Goal: Task Accomplishment & Management: Complete application form

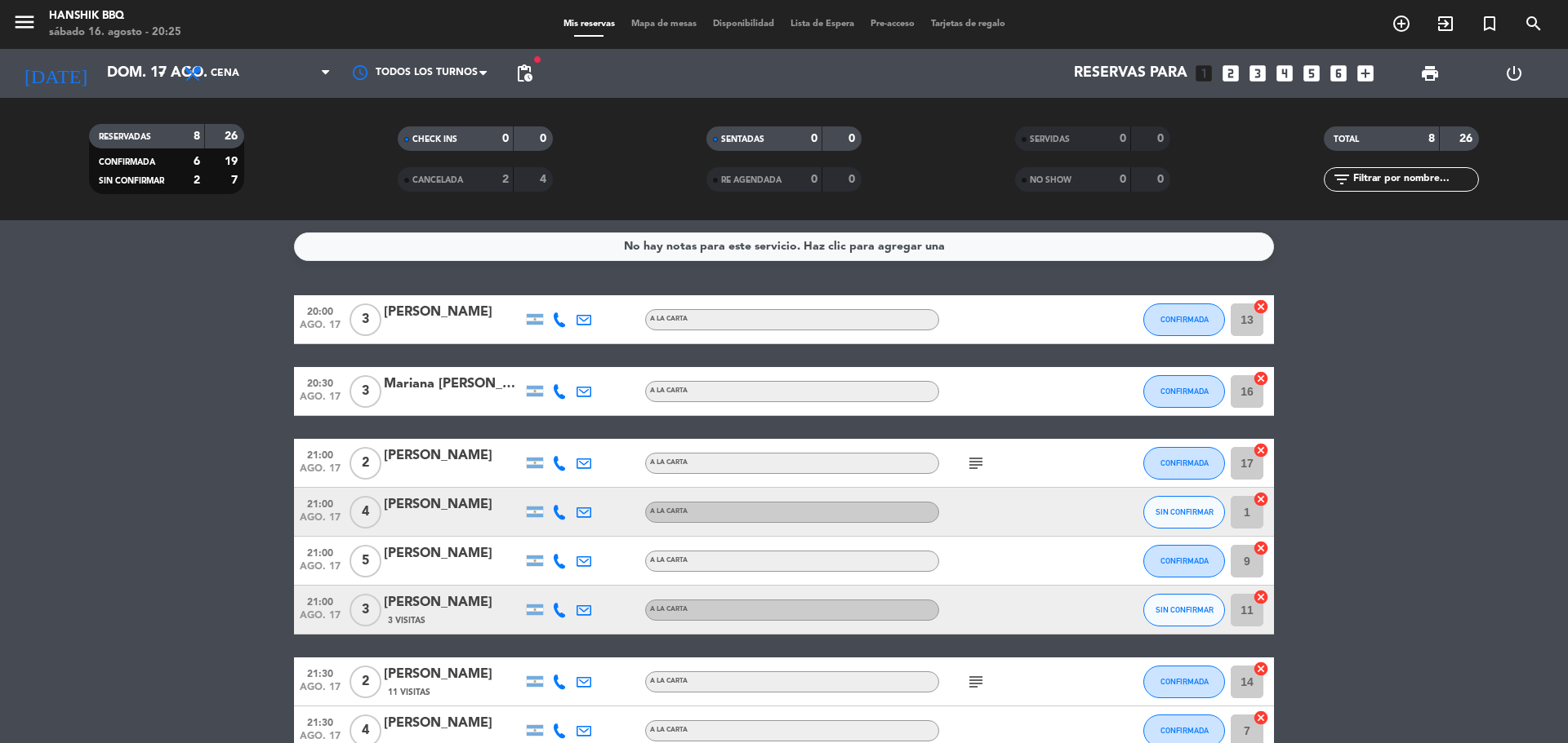
click at [201, 615] on bookings-row "20:00 ago. 17 3 [PERSON_NAME] A [PERSON_NAME] CONFIRMADA 13 cancel 20:30 ago. 1…" at bounding box center [784, 525] width 1568 height 461
click at [0, 297] on bookings-row "20:00 ago. 17 3 [PERSON_NAME] A [PERSON_NAME] CONFIRMADA 13 cancel 20:30 ago. 1…" at bounding box center [784, 525] width 1568 height 461
click at [3, 527] on bookings-row "20:00 ago. 17 3 [PERSON_NAME] A [PERSON_NAME] CONFIRMADA 13 cancel 20:30 ago. 1…" at bounding box center [784, 525] width 1568 height 461
click at [121, 588] on bookings-row "20:00 ago. 17 3 [PERSON_NAME] A [PERSON_NAME] CONFIRMADA 13 cancel 20:30 ago. 1…" at bounding box center [784, 525] width 1568 height 461
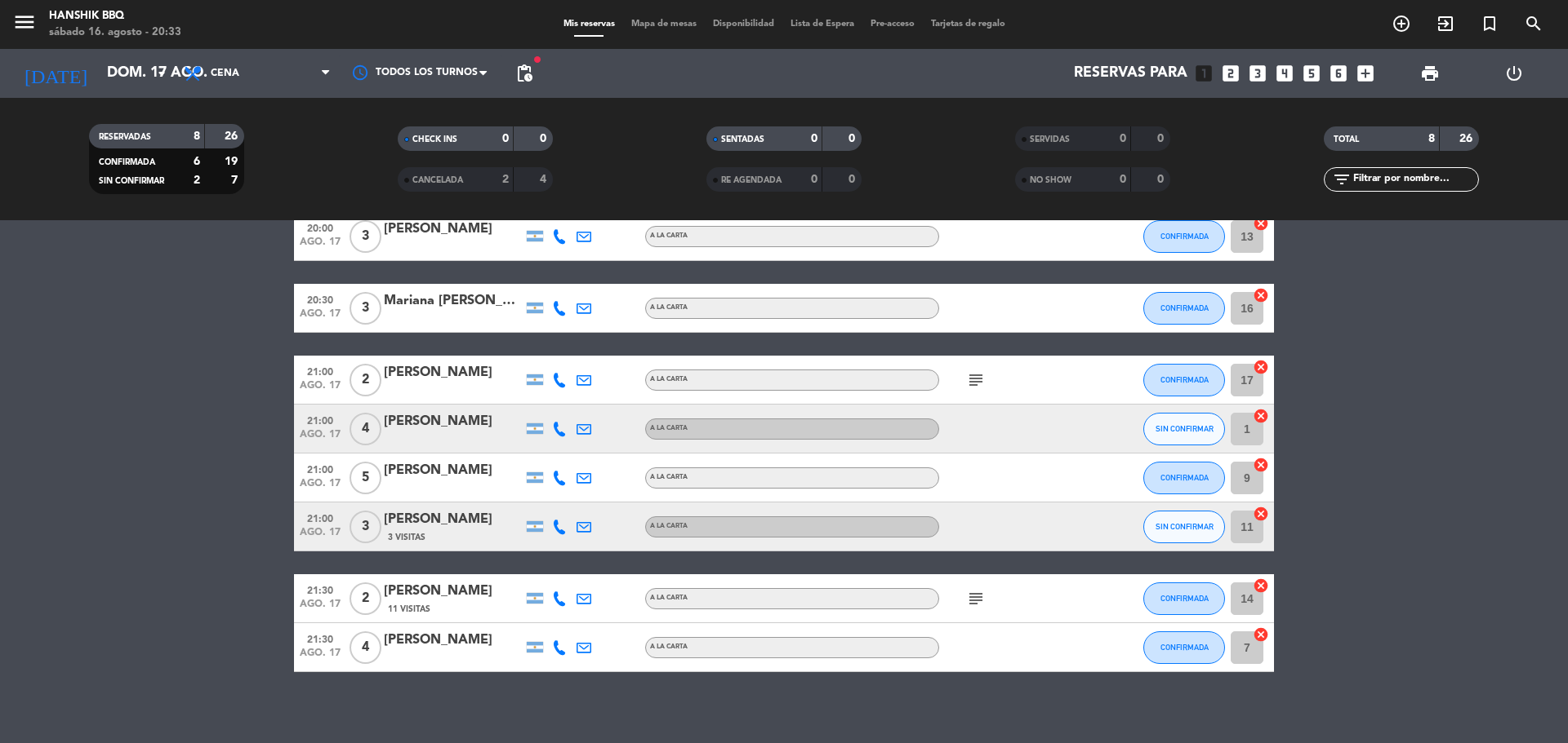
scroll to position [94, 0]
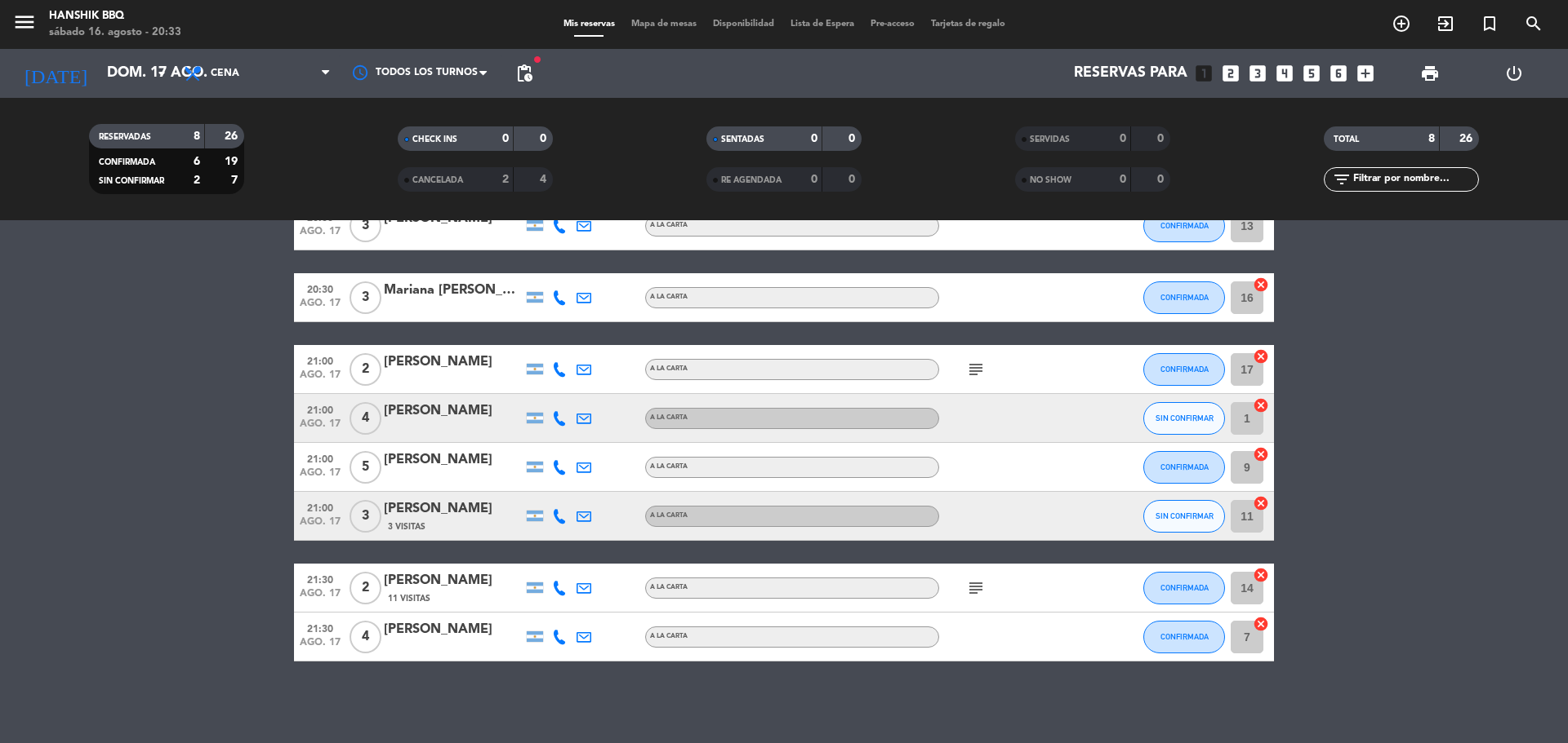
click at [562, 518] on icon at bounding box center [559, 517] width 15 height 15
click at [132, 576] on bookings-row "20:00 ago. 17 3 [PERSON_NAME] A [PERSON_NAME] CONFIRMADA 13 cancel 20:30 ago. 1…" at bounding box center [784, 432] width 1568 height 461
drag, startPoint x: 169, startPoint y: 585, endPoint x: 232, endPoint y: 602, distance: 65.3
click at [176, 584] on bookings-row "20:00 ago. 17 3 [PERSON_NAME] A [PERSON_NAME] CONFIRMADA 13 cancel 20:30 ago. 1…" at bounding box center [784, 432] width 1568 height 461
click at [565, 643] on icon at bounding box center [559, 637] width 15 height 15
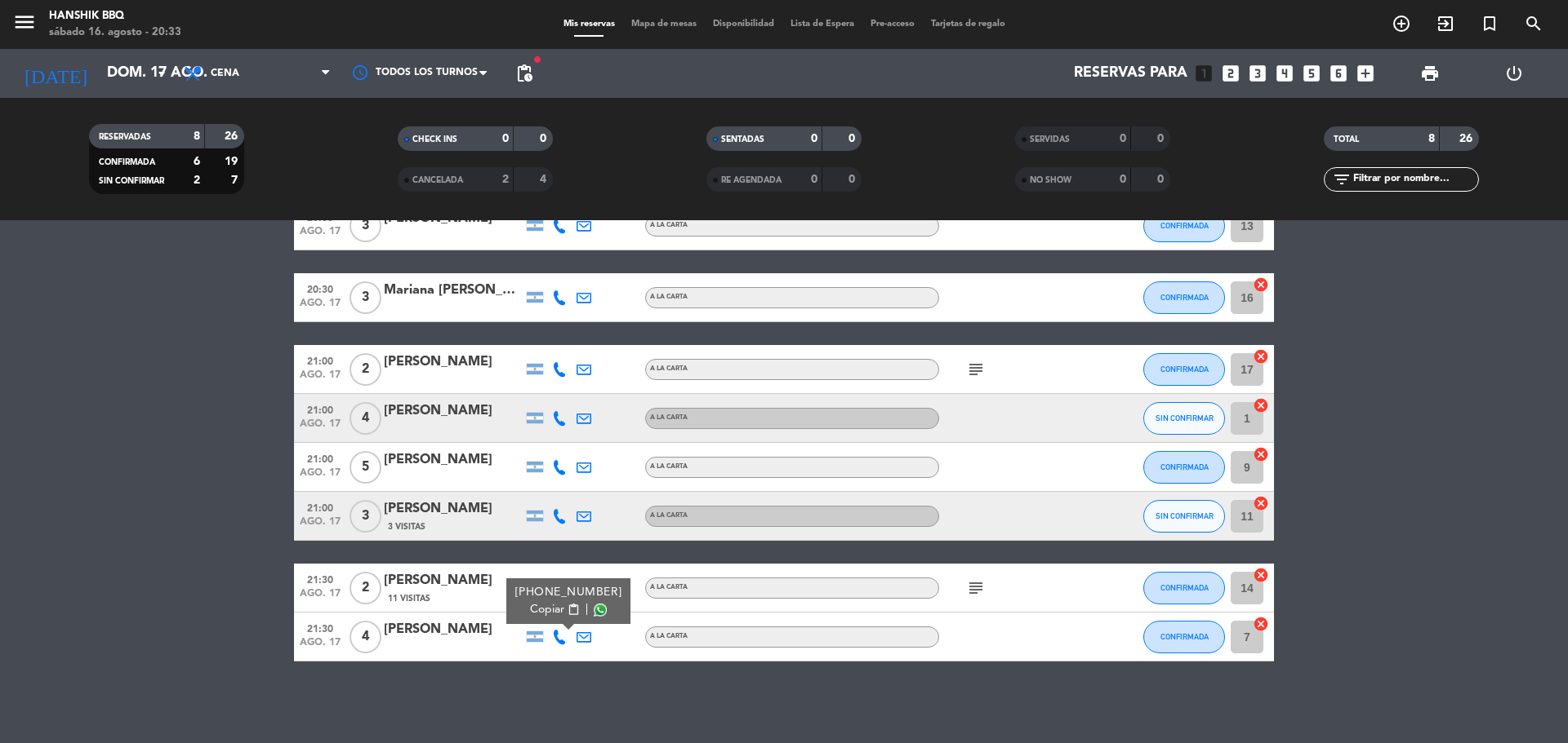
click at [0, 427] on bookings-row "20:00 ago. 17 3 [PERSON_NAME] A [PERSON_NAME] CONFIRMADA 13 cancel 20:30 ago. 1…" at bounding box center [784, 432] width 1568 height 461
click at [722, 706] on div "No hay notas para este servicio. Haz clic para agregar una 20:00 ago. 17 3 [PER…" at bounding box center [784, 482] width 1568 height 523
click at [634, 686] on div "No hay notas para este servicio. Haz clic para agregar una 20:00 ago. 17 3 [PER…" at bounding box center [784, 482] width 1568 height 523
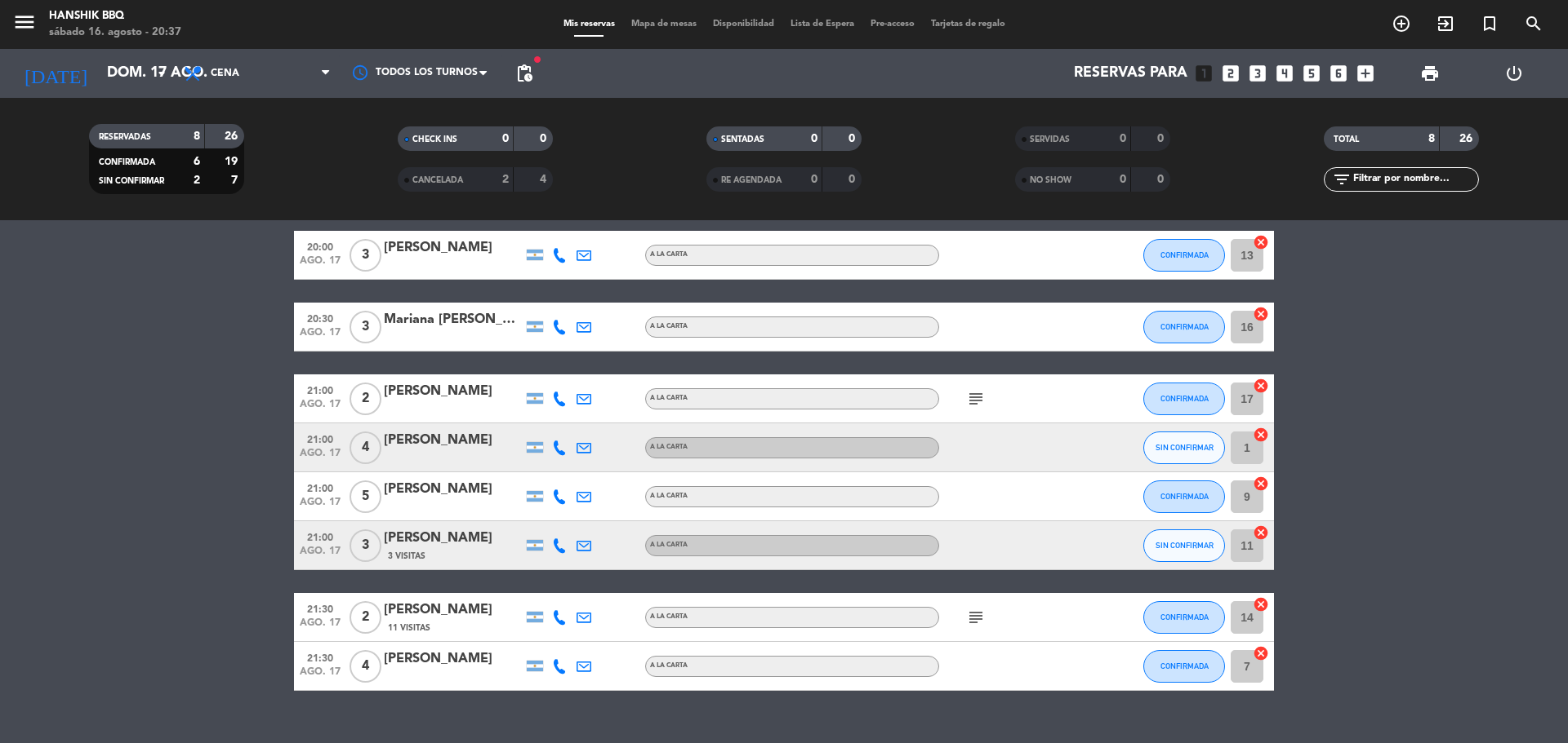
scroll to position [0, 0]
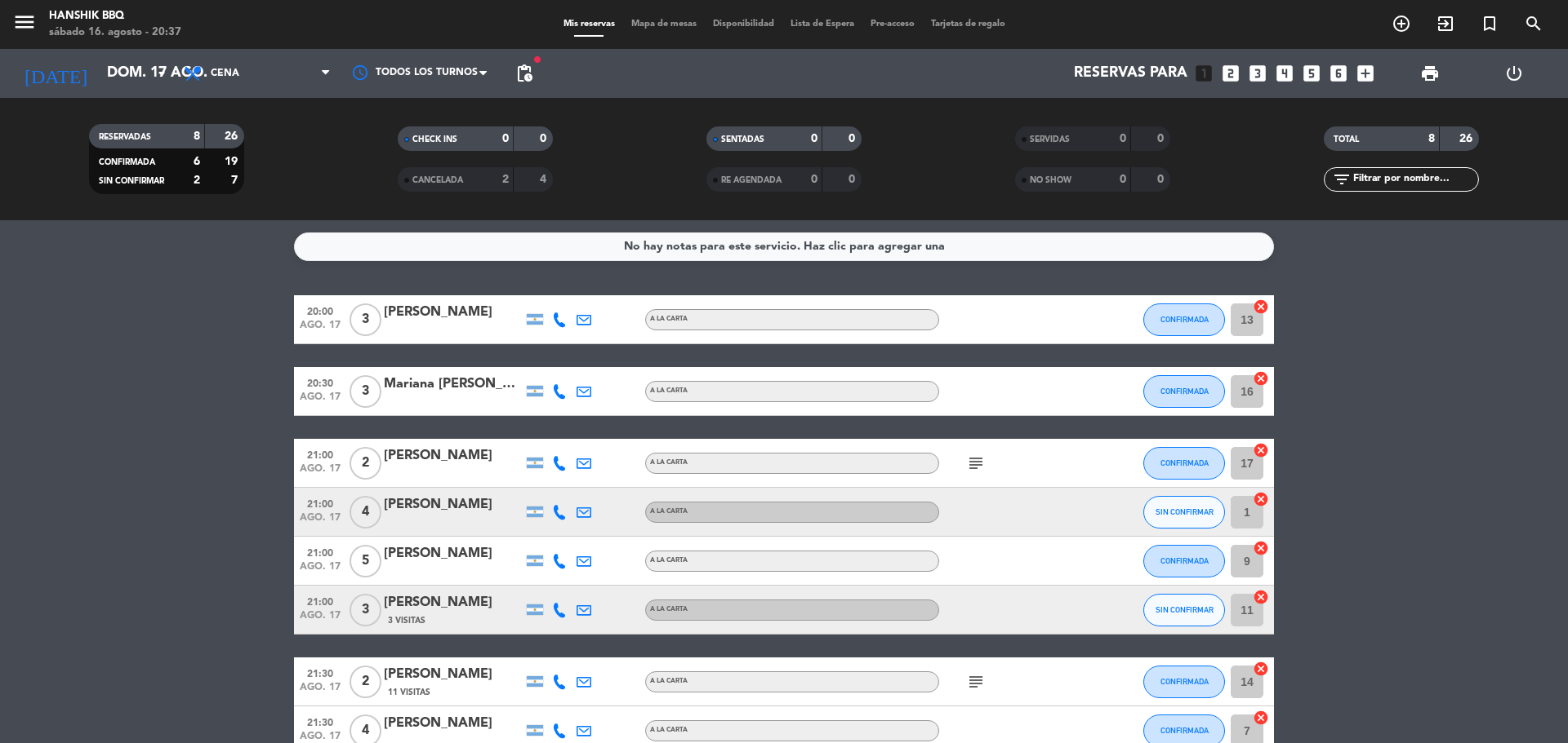
click at [554, 616] on icon at bounding box center [559, 610] width 15 height 15
click at [593, 586] on span at bounding box center [599, 583] width 13 height 13
click at [11, 527] on bookings-row "20:00 ago. 17 3 [PERSON_NAME] A [PERSON_NAME] CONFIRMADA 13 cancel 20:30 ago. 1…" at bounding box center [784, 525] width 1568 height 461
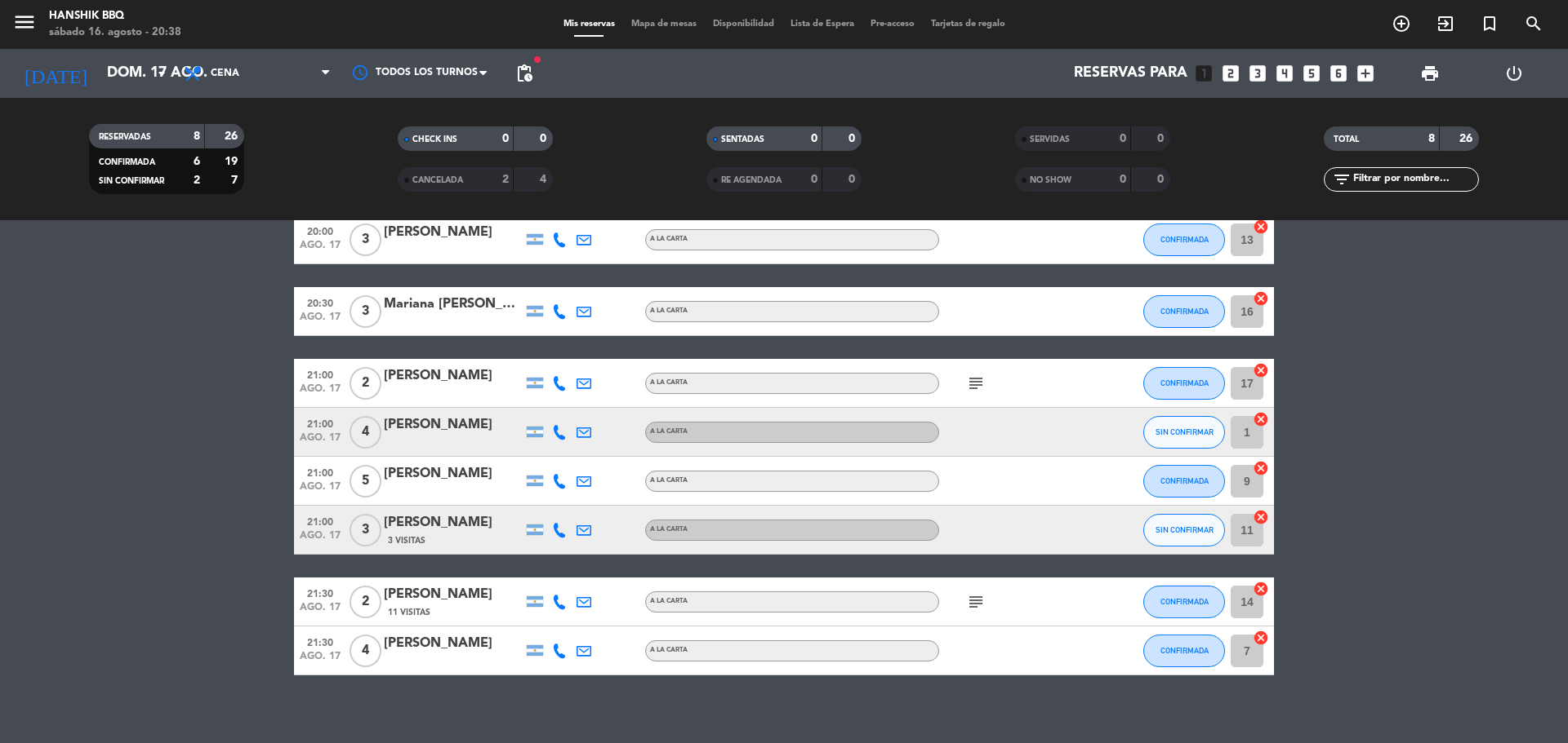
scroll to position [94, 0]
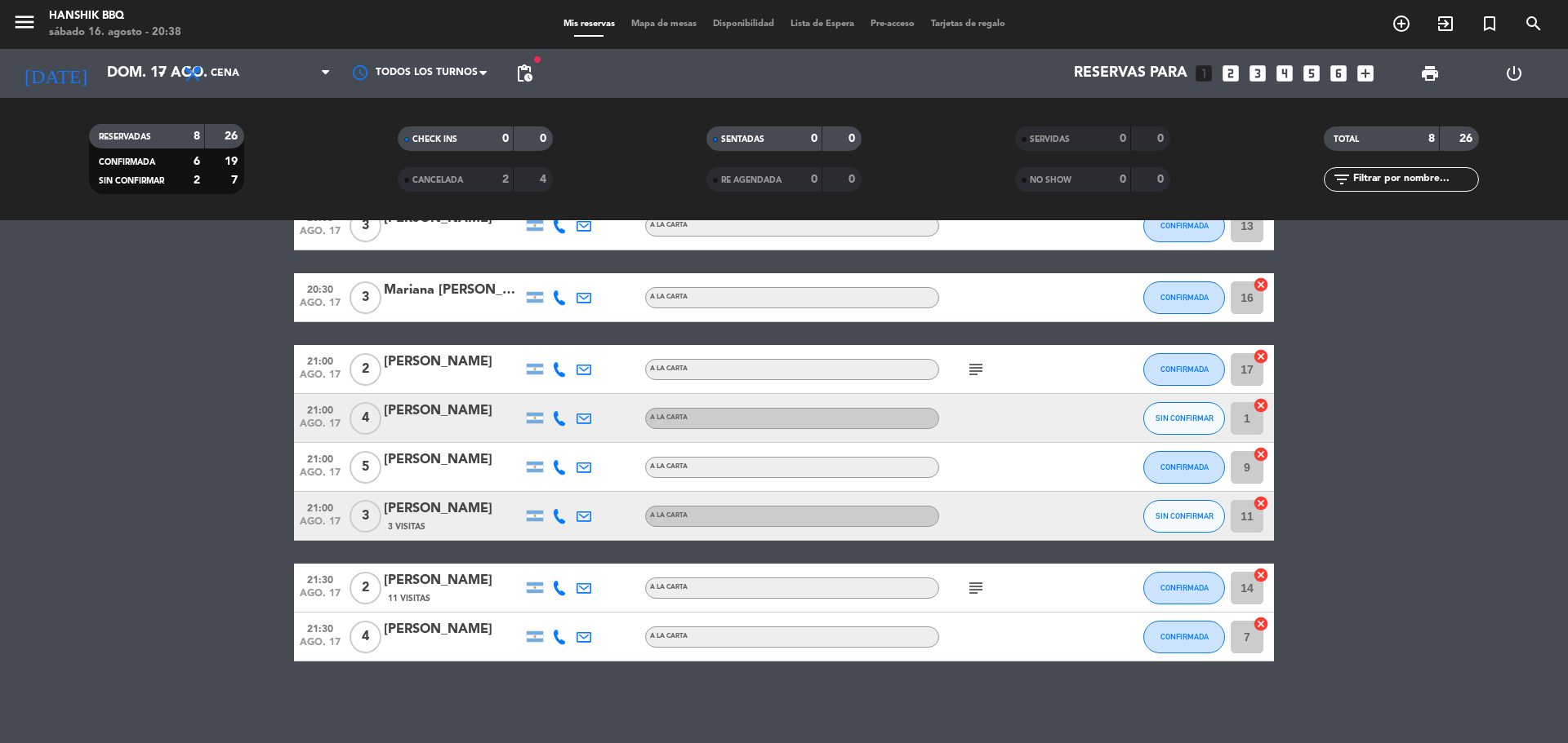
drag, startPoint x: 703, startPoint y: 686, endPoint x: 417, endPoint y: 480, distance: 352.5
click at [700, 688] on div "No hay notas para este servicio. Haz clic para agregar una 20:00 ago. 17 3 [PER…" at bounding box center [784, 482] width 1568 height 523
click at [144, 89] on input "dom. 17 ago." at bounding box center [193, 73] width 189 height 32
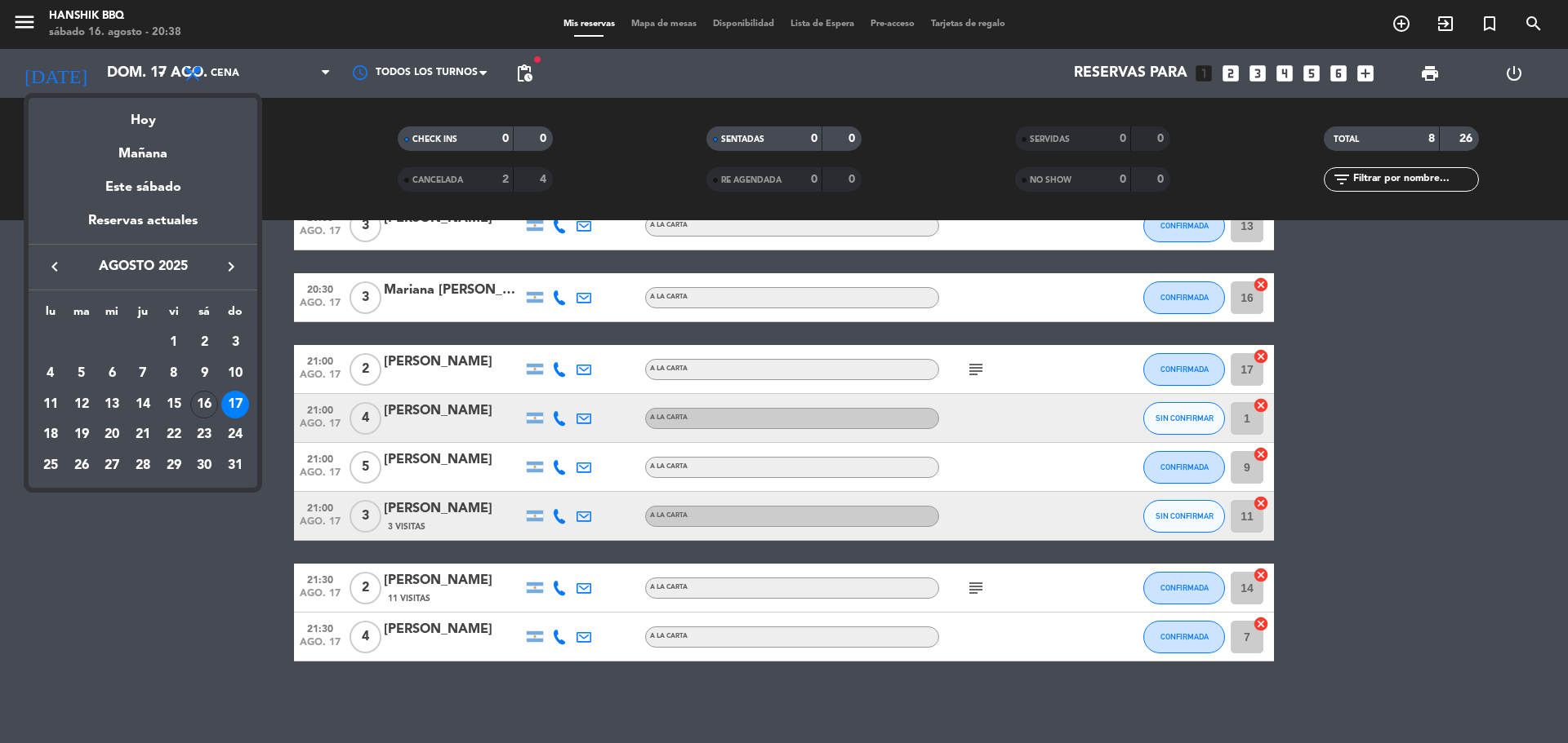
click at [231, 268] on icon "keyboard_arrow_right" at bounding box center [231, 267] width 20 height 20
click at [169, 380] on div "5" at bounding box center [174, 373] width 27 height 27
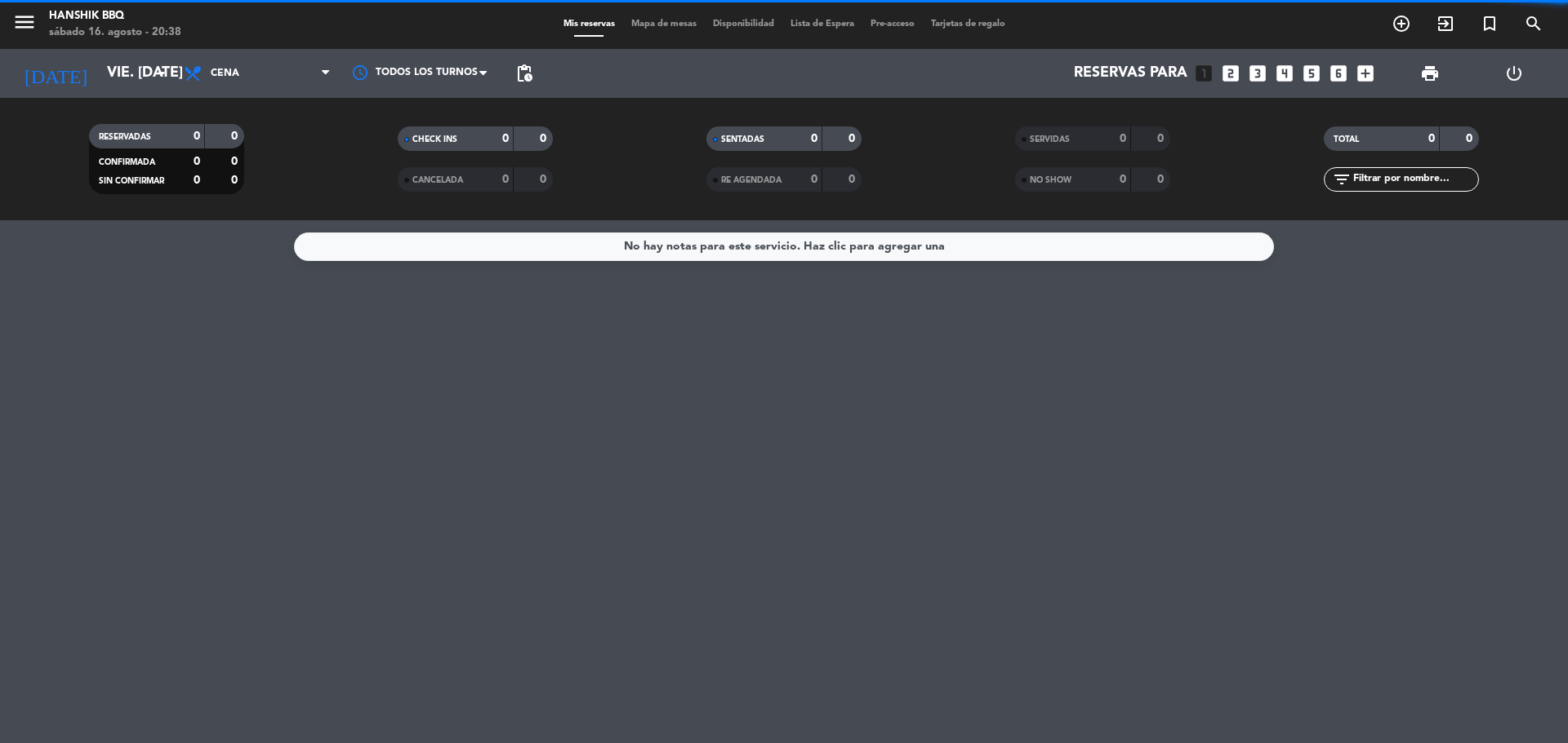
scroll to position [0, 0]
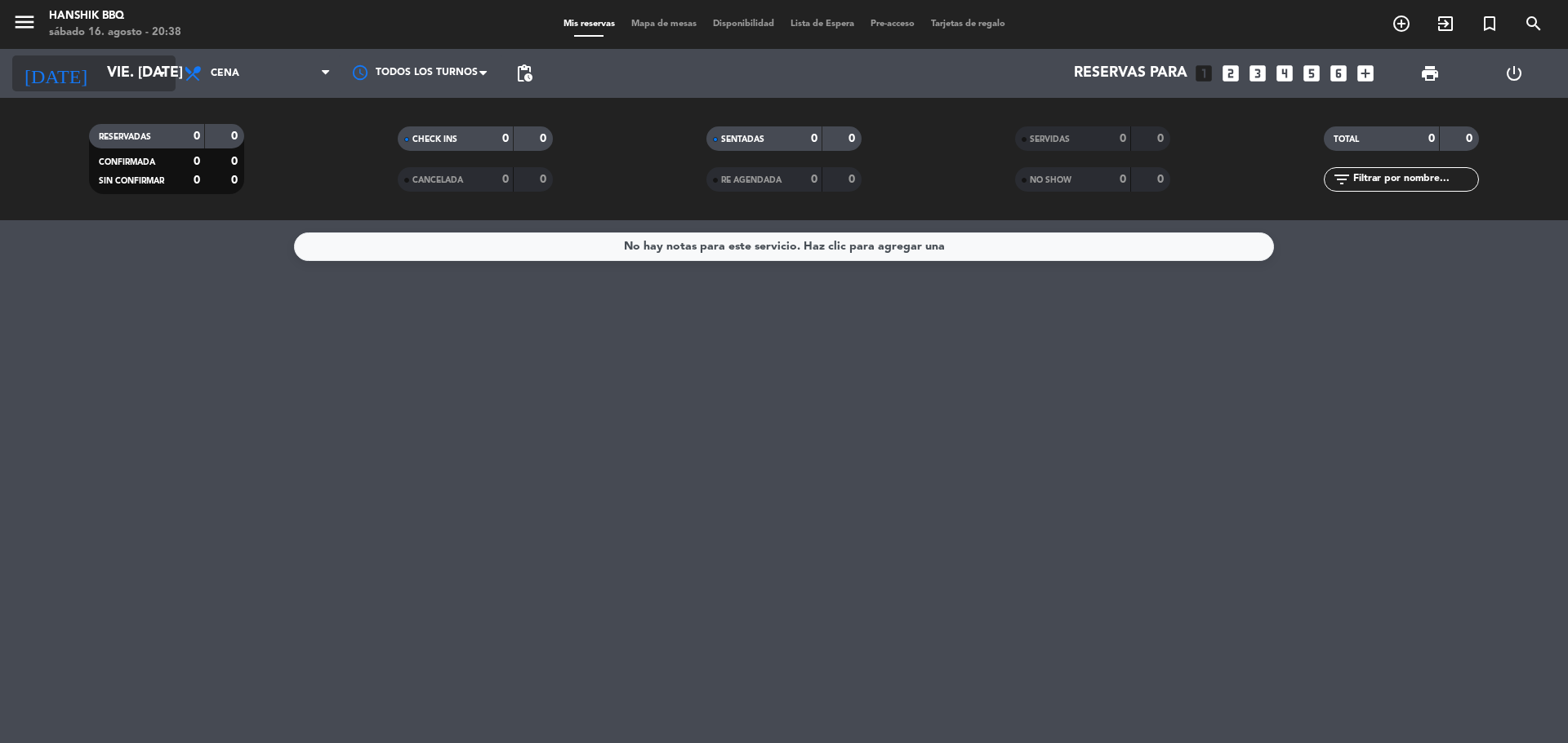
click at [125, 85] on input "vie. [DATE]" at bounding box center [193, 73] width 189 height 32
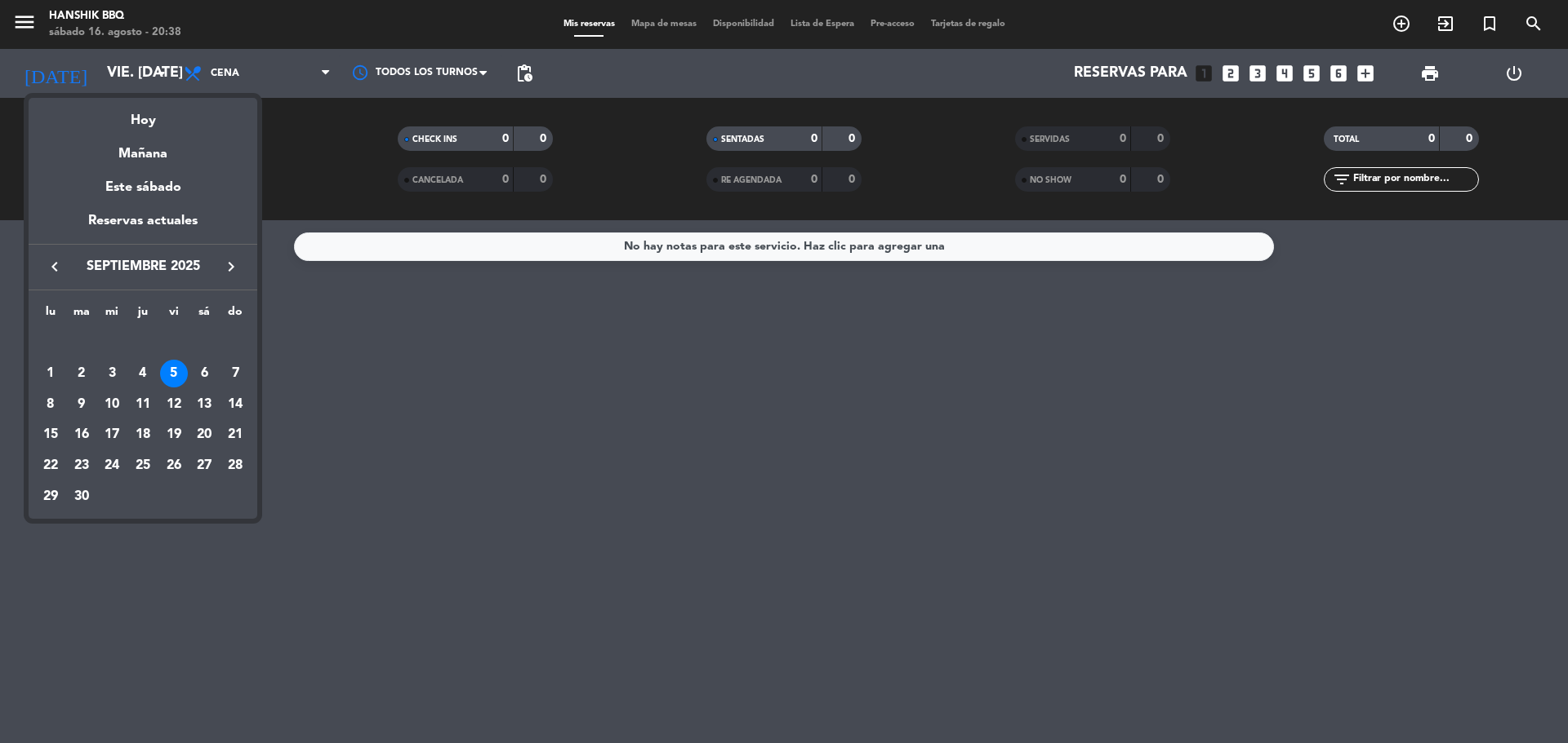
click at [46, 267] on icon "keyboard_arrow_left" at bounding box center [55, 267] width 20 height 20
click at [49, 269] on icon "keyboard_arrow_left" at bounding box center [55, 267] width 20 height 20
click at [234, 268] on icon "keyboard_arrow_right" at bounding box center [231, 267] width 20 height 20
click at [210, 428] on div "23" at bounding box center [204, 435] width 27 height 27
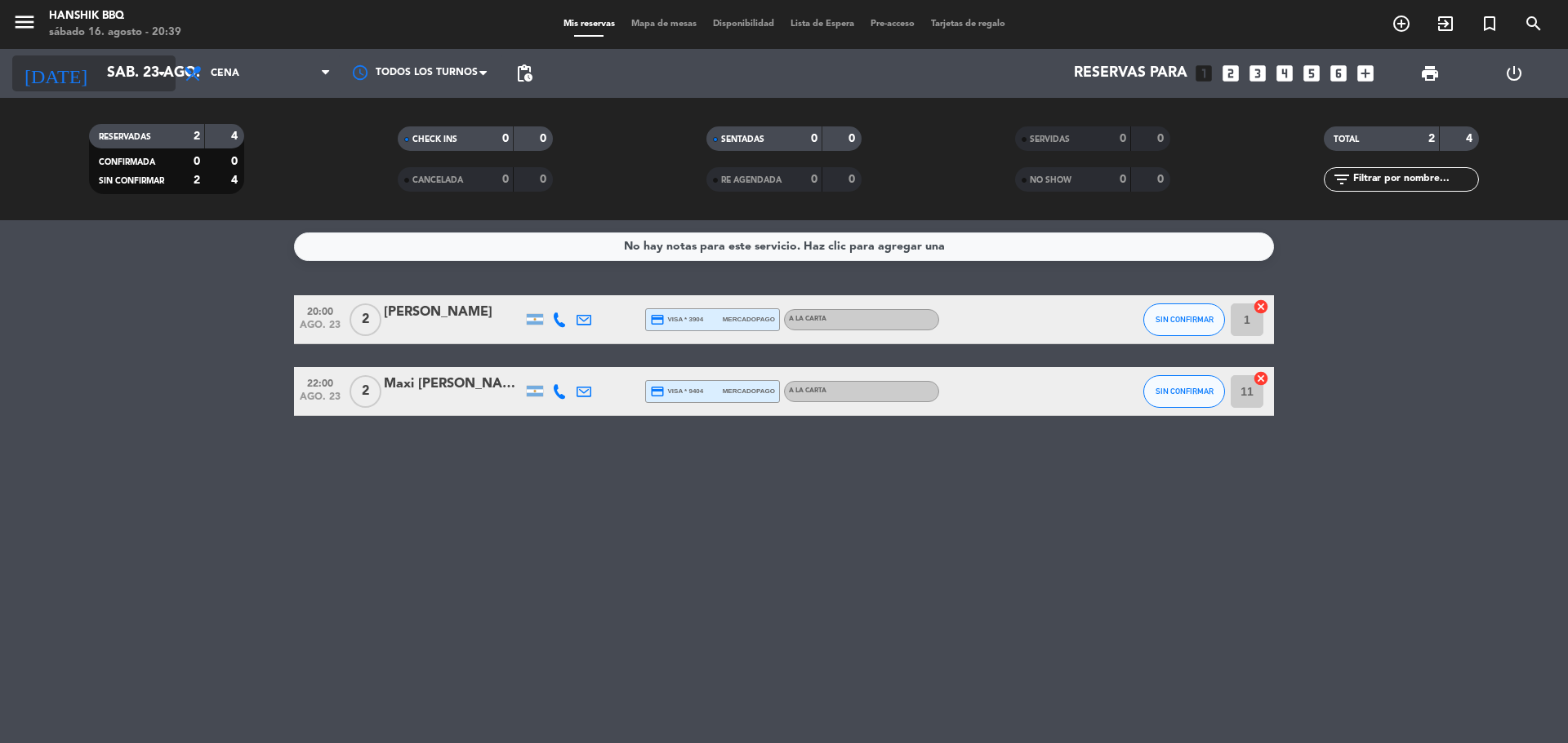
click at [134, 68] on input "sáb. 23 ago." at bounding box center [193, 73] width 189 height 32
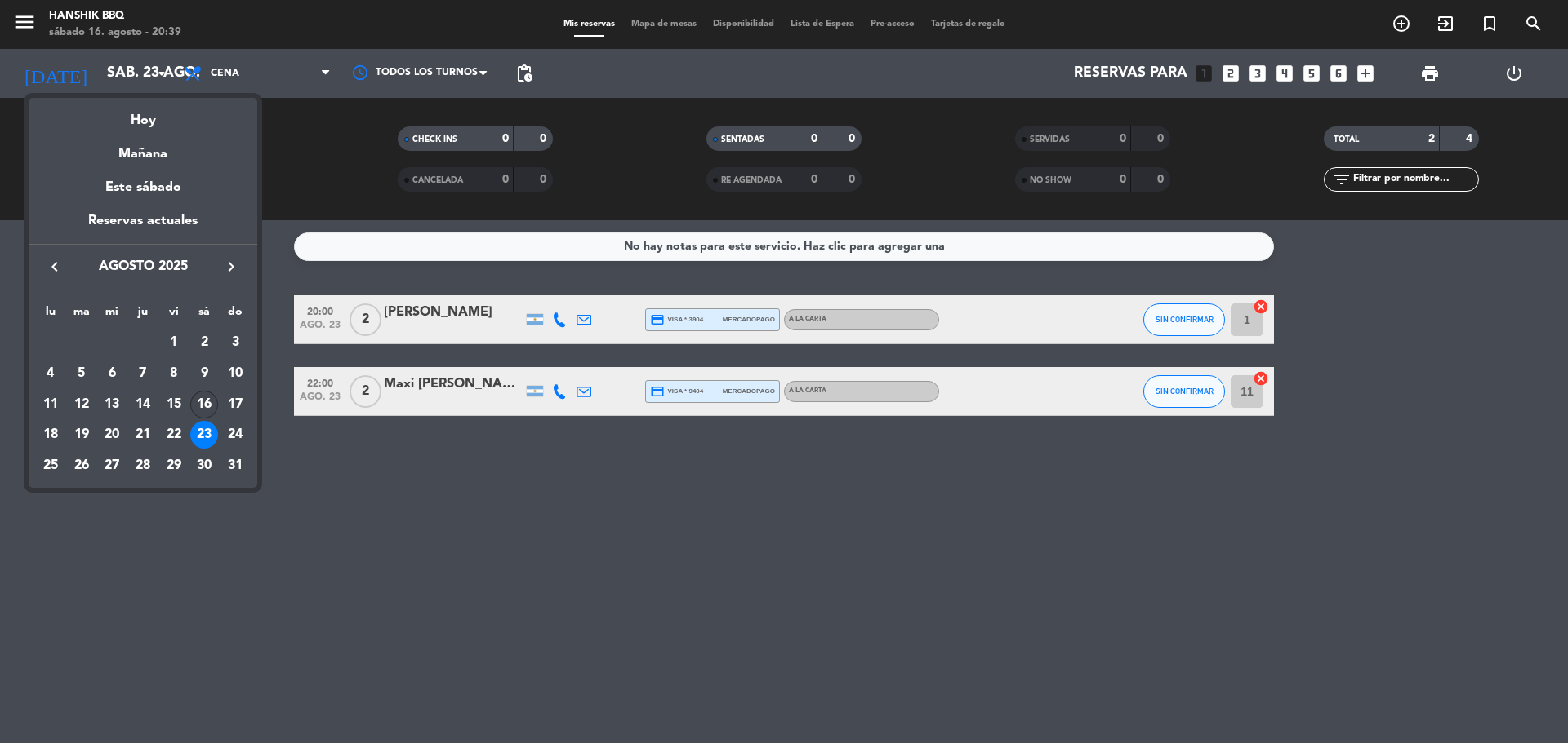
click at [208, 408] on div "16" at bounding box center [204, 405] width 27 height 27
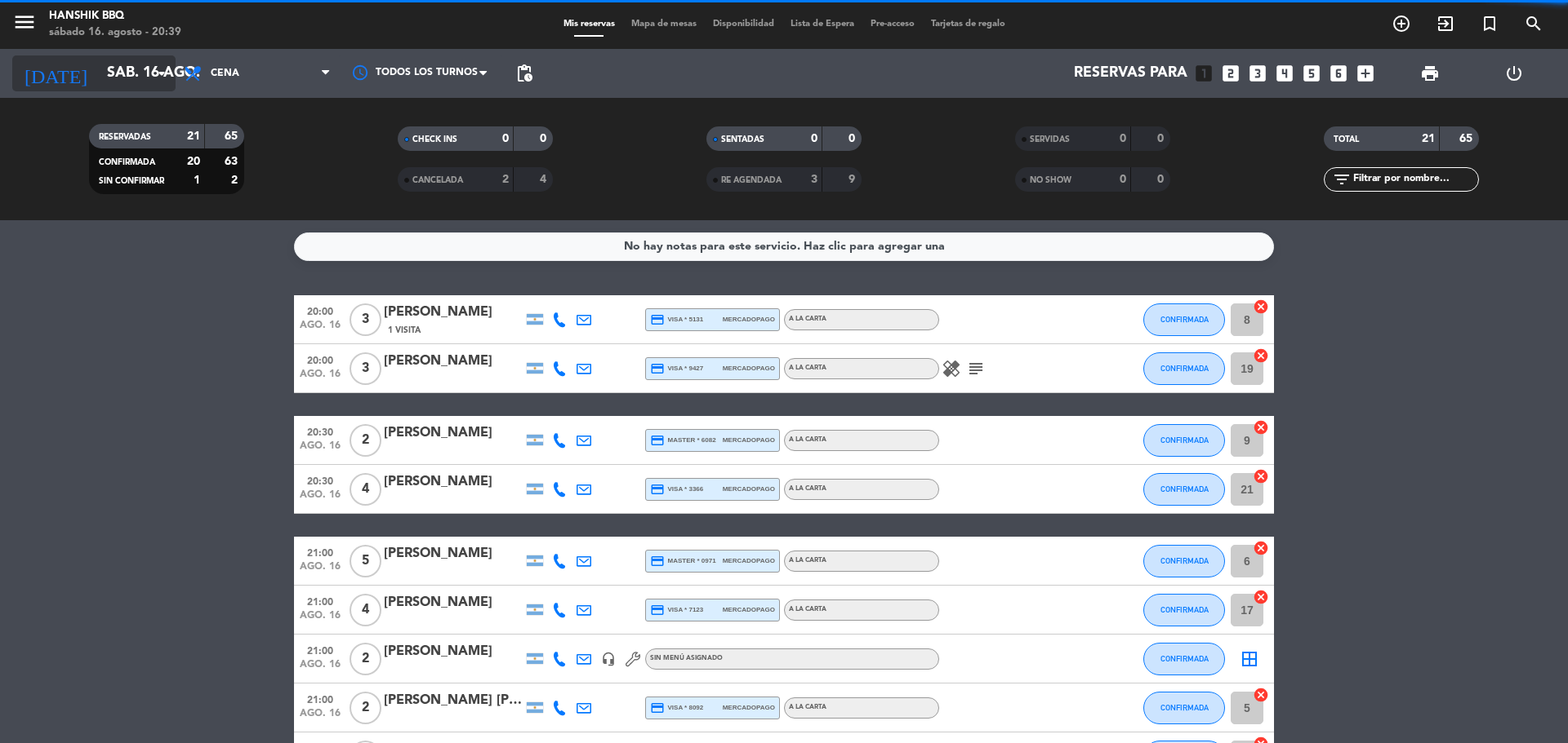
click at [99, 80] on input "sáb. 16 ago." at bounding box center [193, 73] width 189 height 32
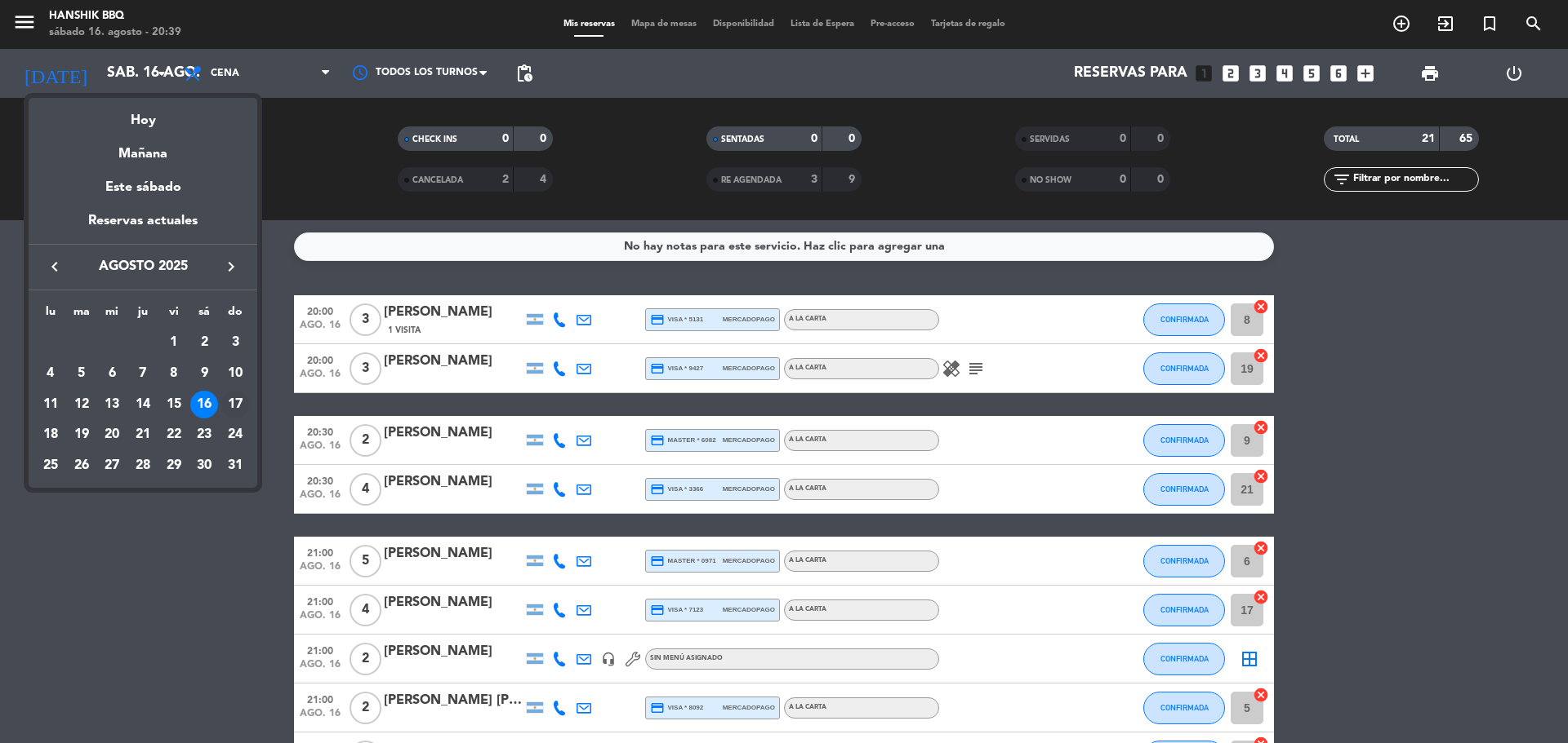
click at [221, 397] on td "17" at bounding box center [235, 405] width 31 height 31
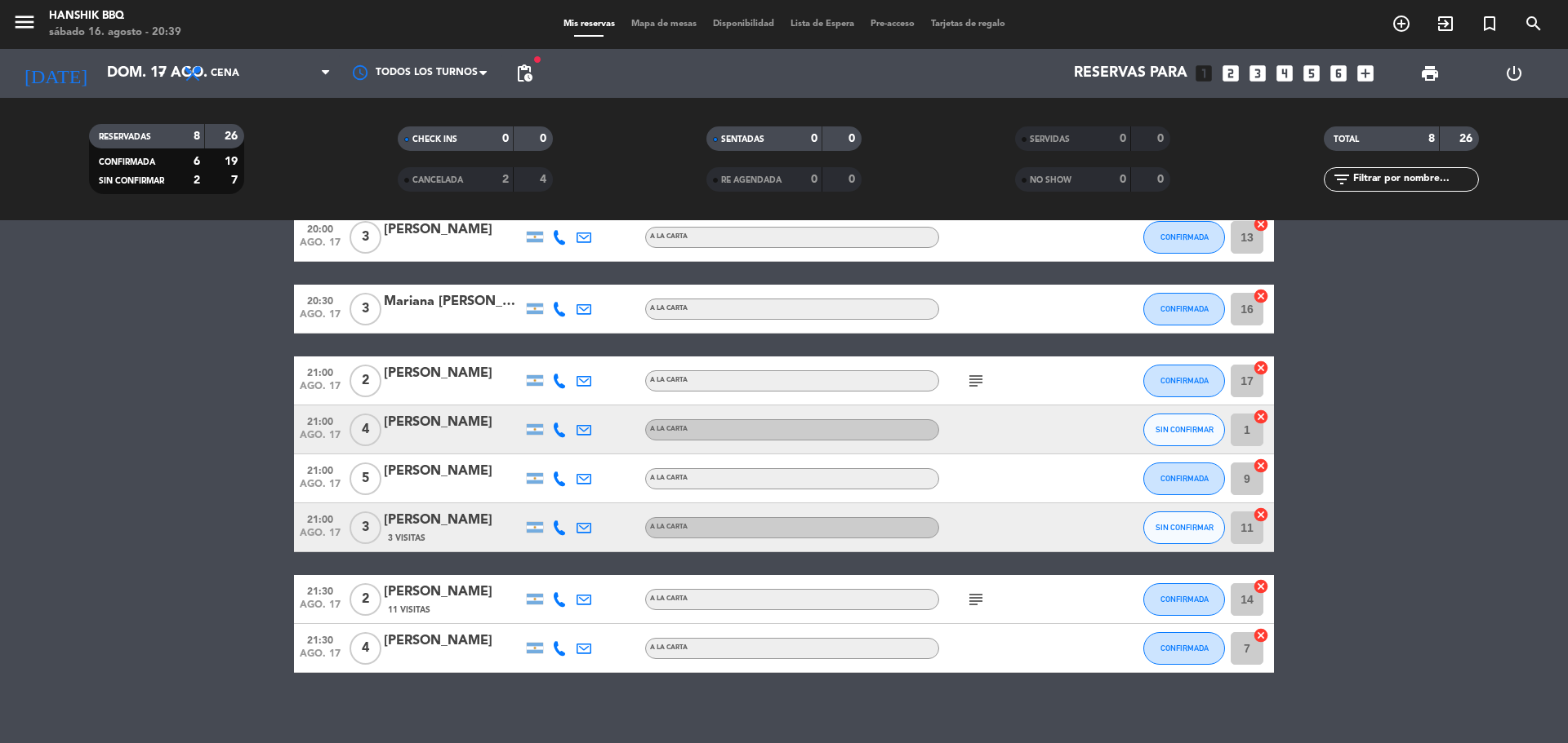
scroll to position [94, 0]
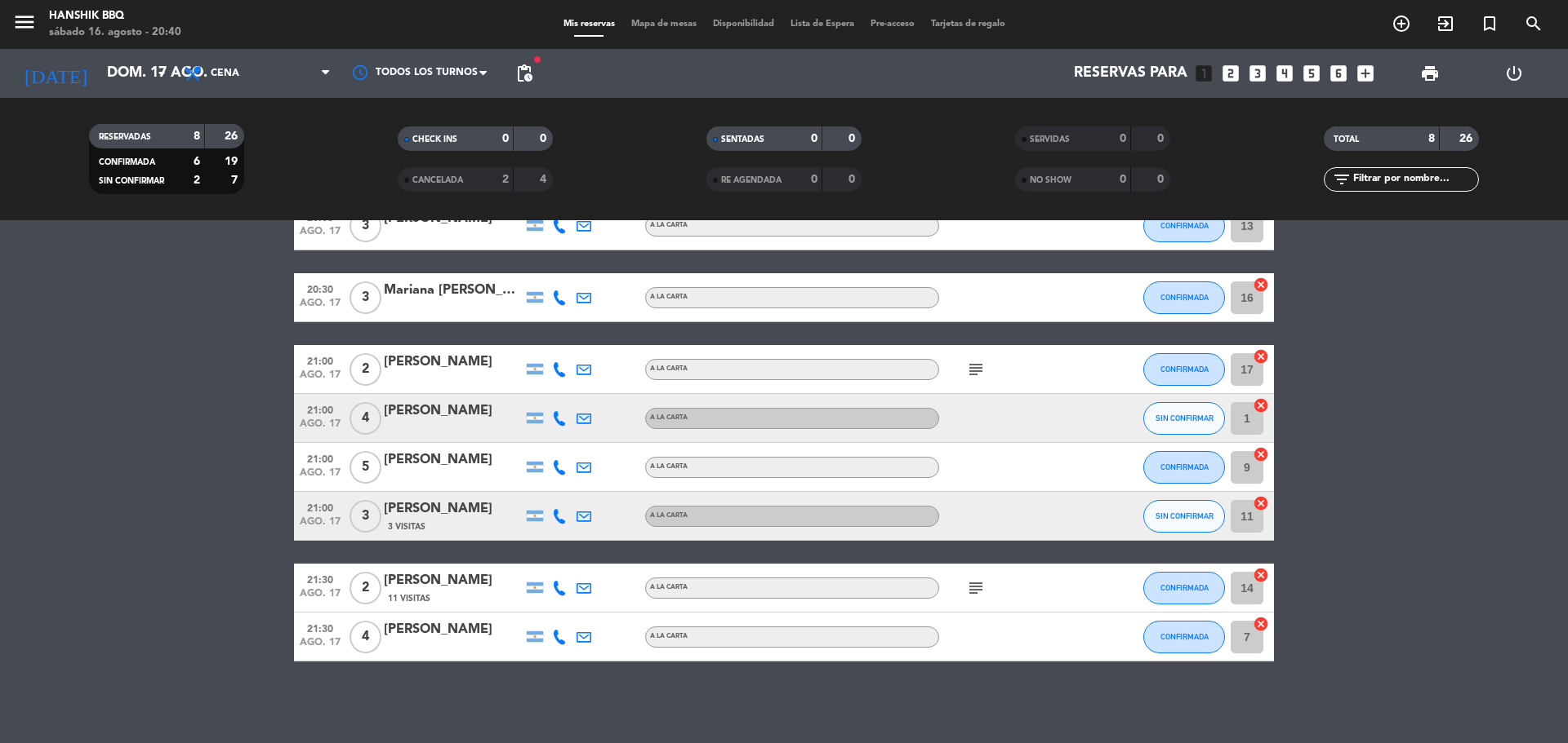
click at [563, 715] on div "No hay notas para este servicio. Haz clic para agregar una 20:00 ago. 17 3 [PER…" at bounding box center [784, 482] width 1568 height 523
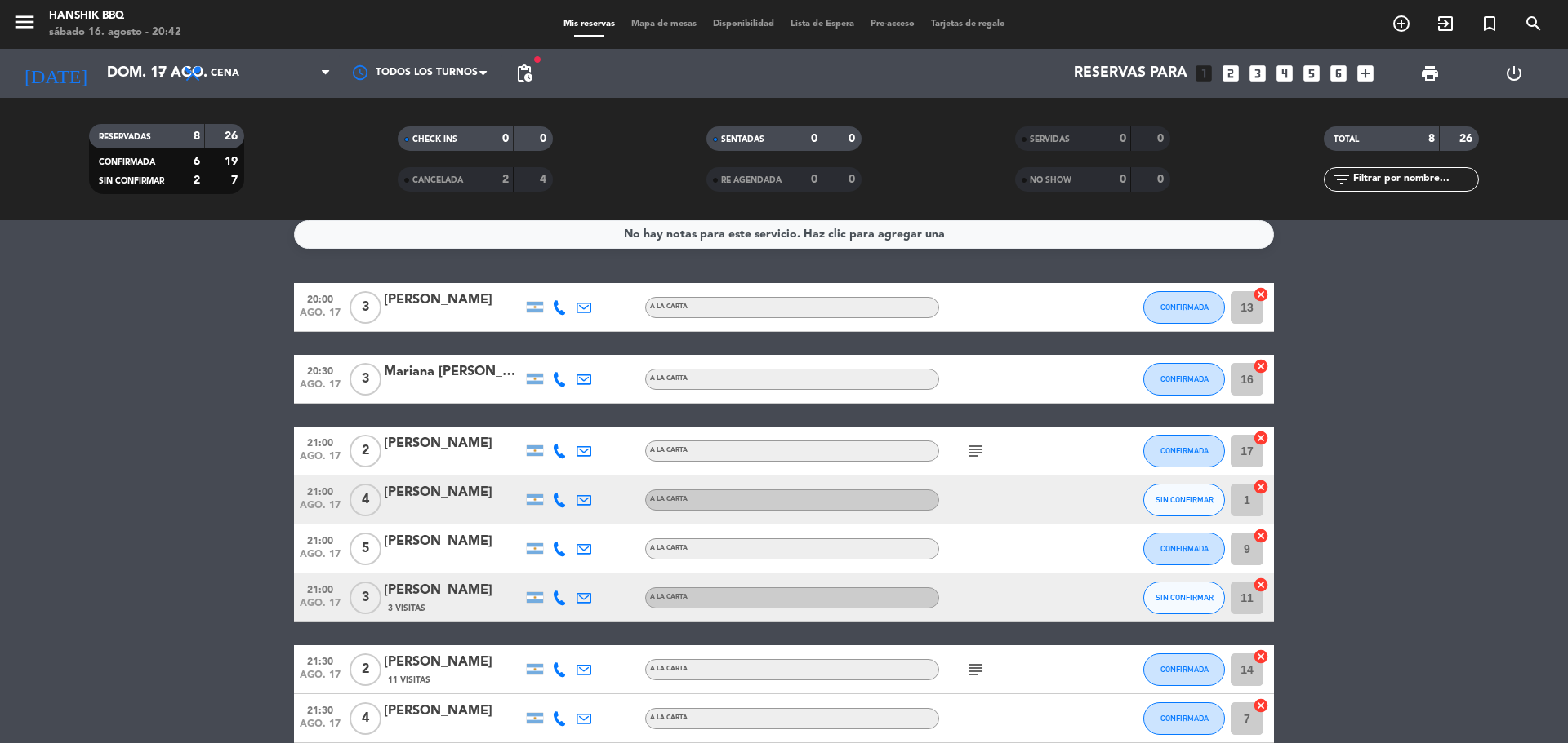
scroll to position [0, 0]
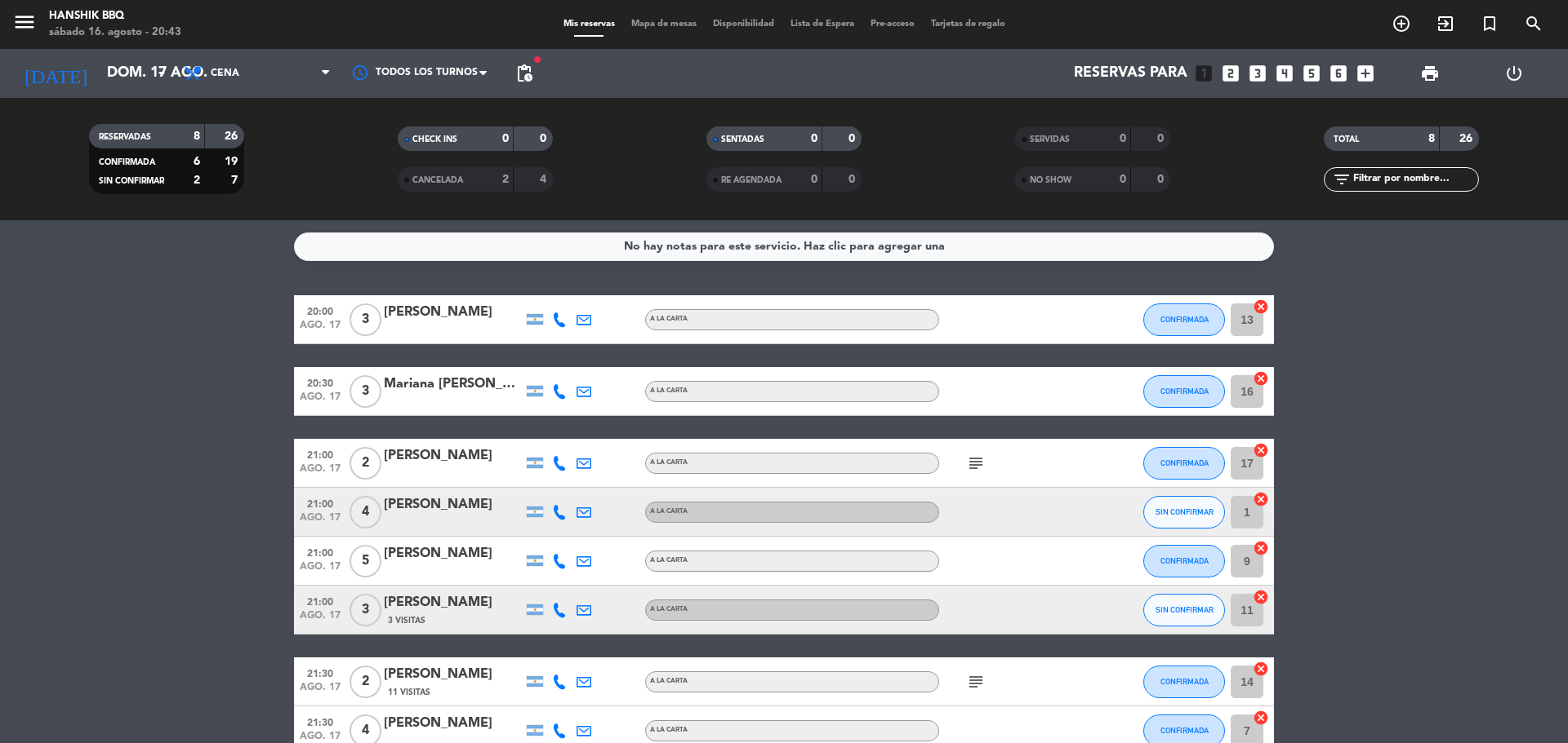
drag, startPoint x: 3, startPoint y: 493, endPoint x: 22, endPoint y: 505, distance: 22.5
click at [4, 493] on bookings-row "20:00 ago. 17 3 [PERSON_NAME] A [PERSON_NAME] CONFIRMADA 13 cancel 20:30 ago. 1…" at bounding box center [784, 525] width 1568 height 461
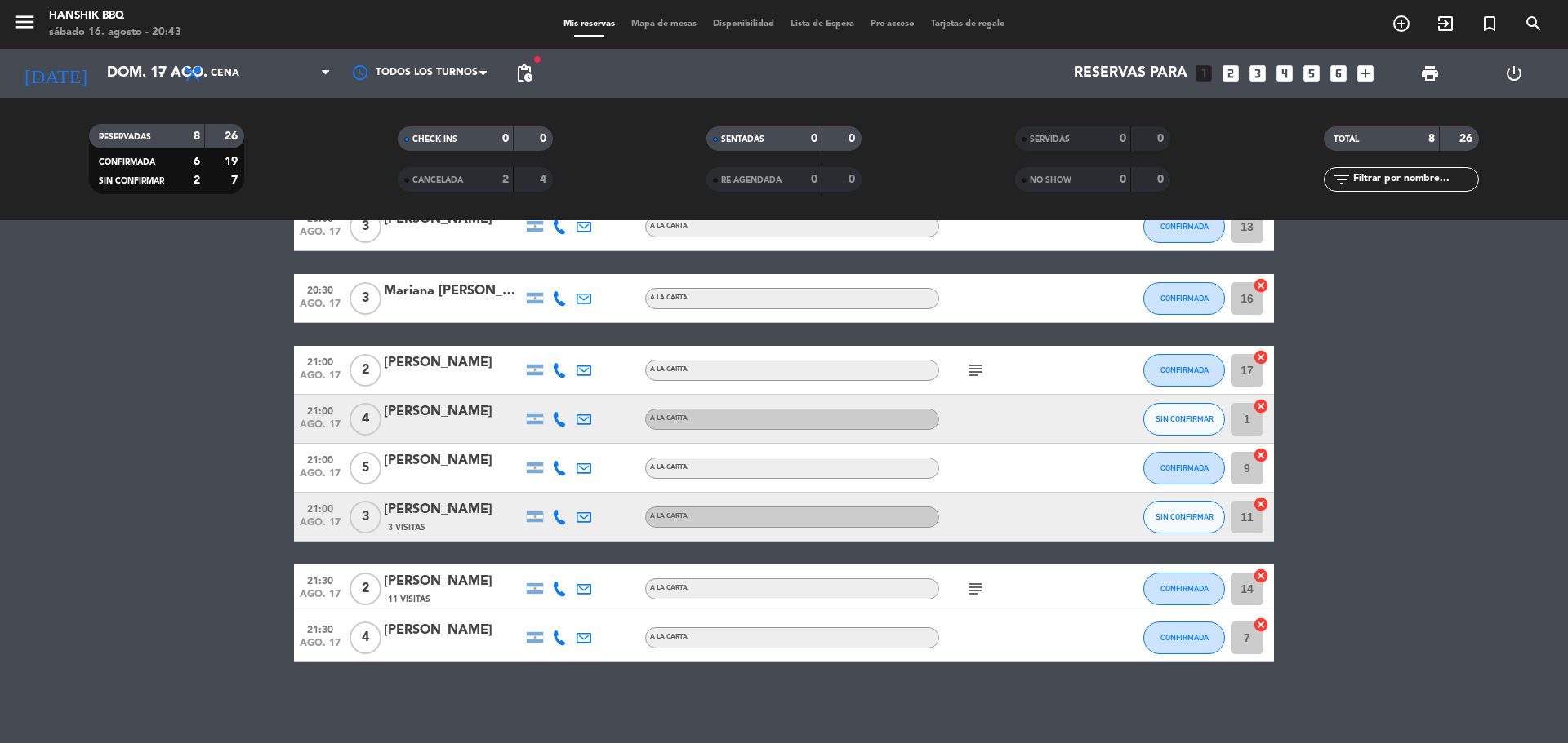
scroll to position [94, 0]
click at [564, 515] on icon at bounding box center [559, 517] width 15 height 15
click at [466, 714] on div "No hay notas para este servicio. Haz clic para agregar una 20:00 ago. 17 3 [PER…" at bounding box center [784, 482] width 1568 height 523
click at [561, 418] on icon at bounding box center [559, 419] width 15 height 15
click at [186, 612] on bookings-row "20:00 ago. 17 3 [PERSON_NAME] A [PERSON_NAME] CONFIRMADA 13 cancel 20:30 ago. 1…" at bounding box center [784, 432] width 1568 height 461
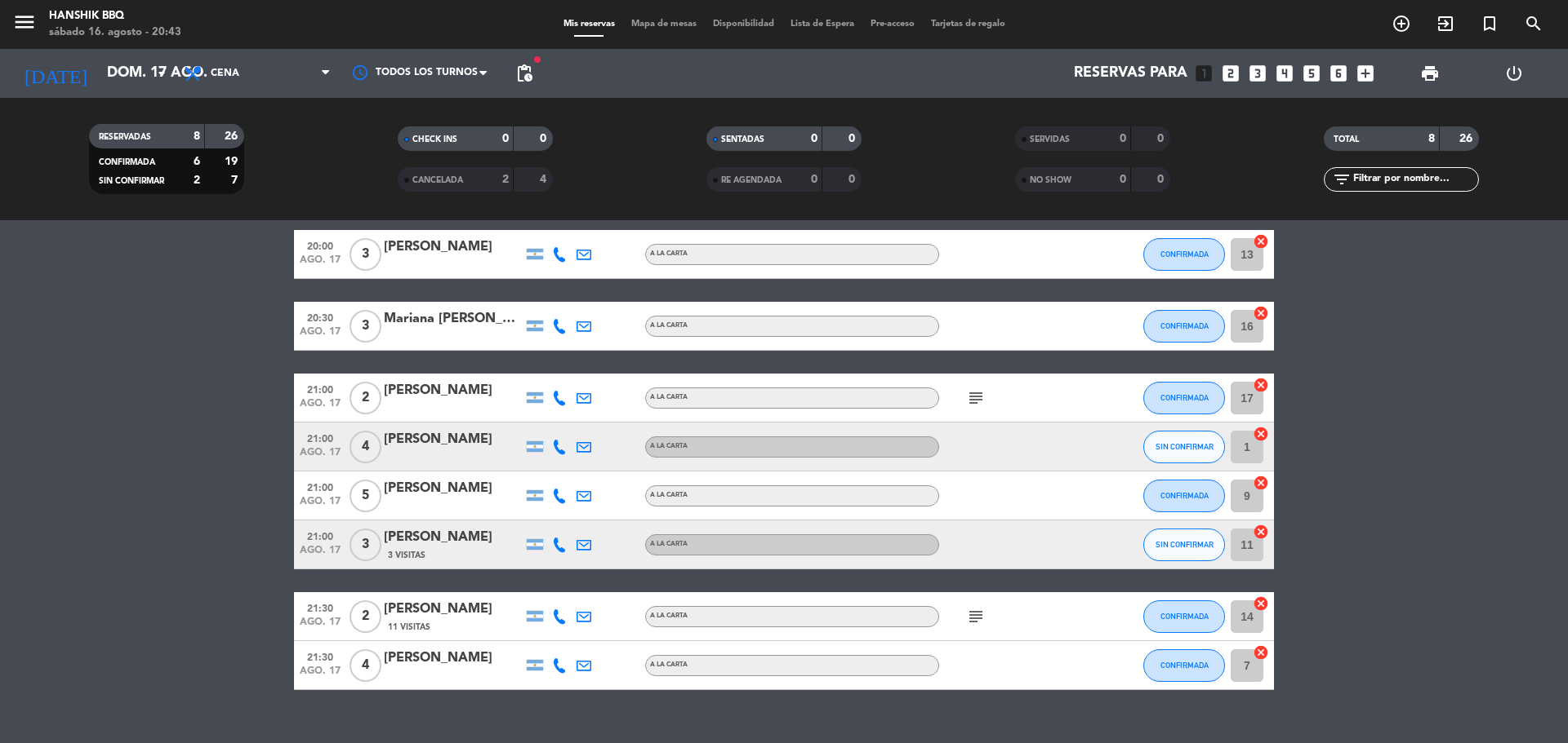
scroll to position [0, 0]
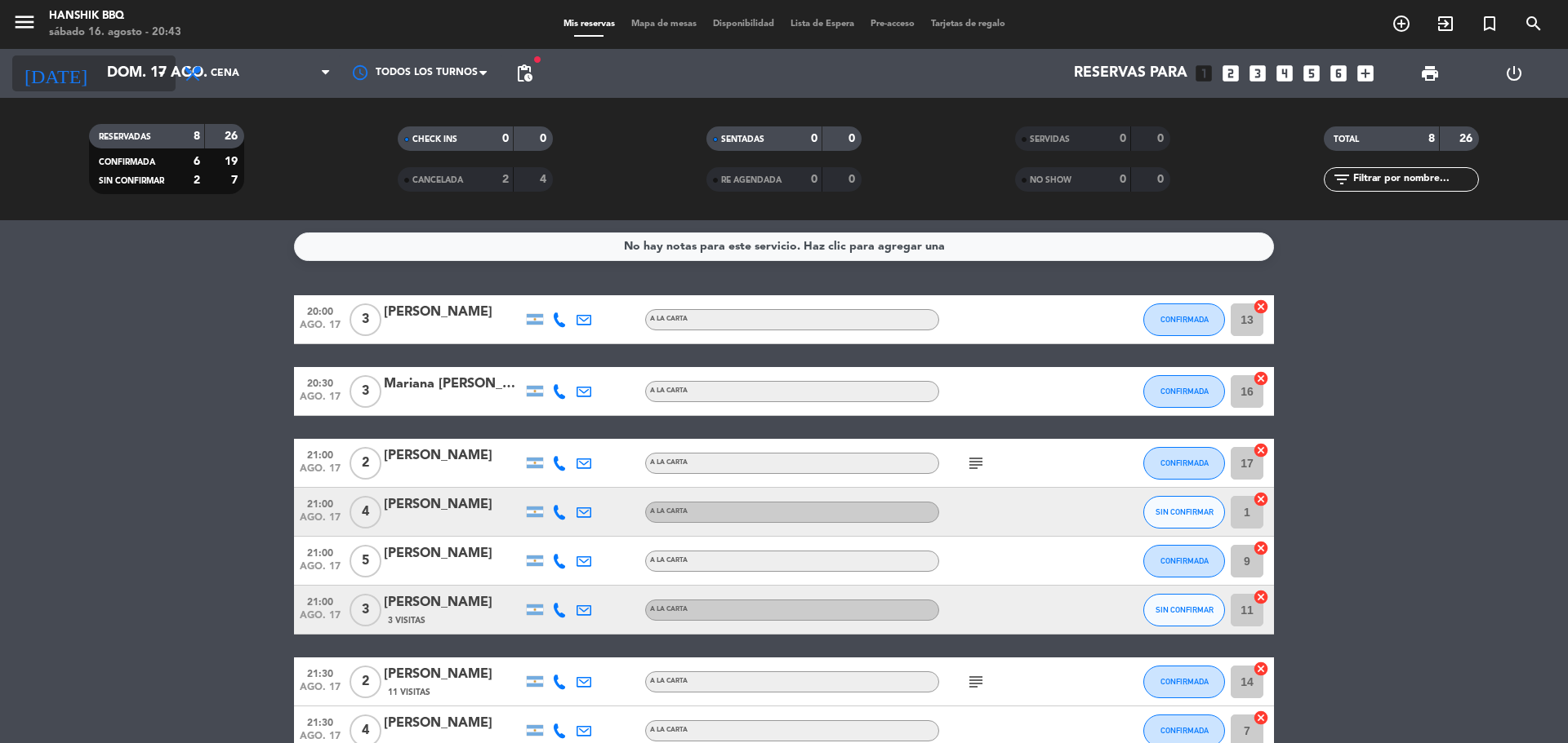
click at [121, 65] on input "dom. 17 ago." at bounding box center [193, 73] width 189 height 32
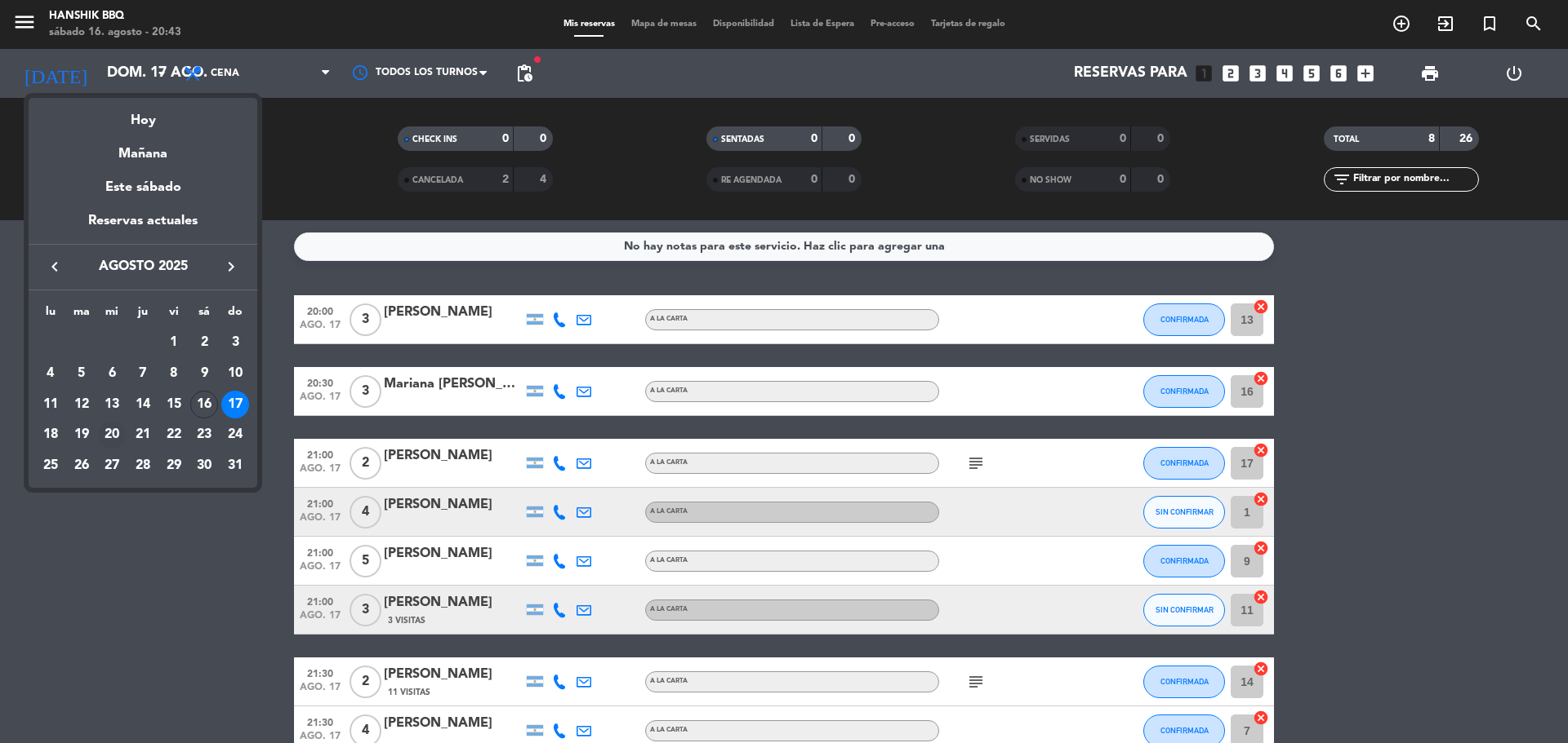
click at [110, 431] on div "20" at bounding box center [112, 435] width 27 height 27
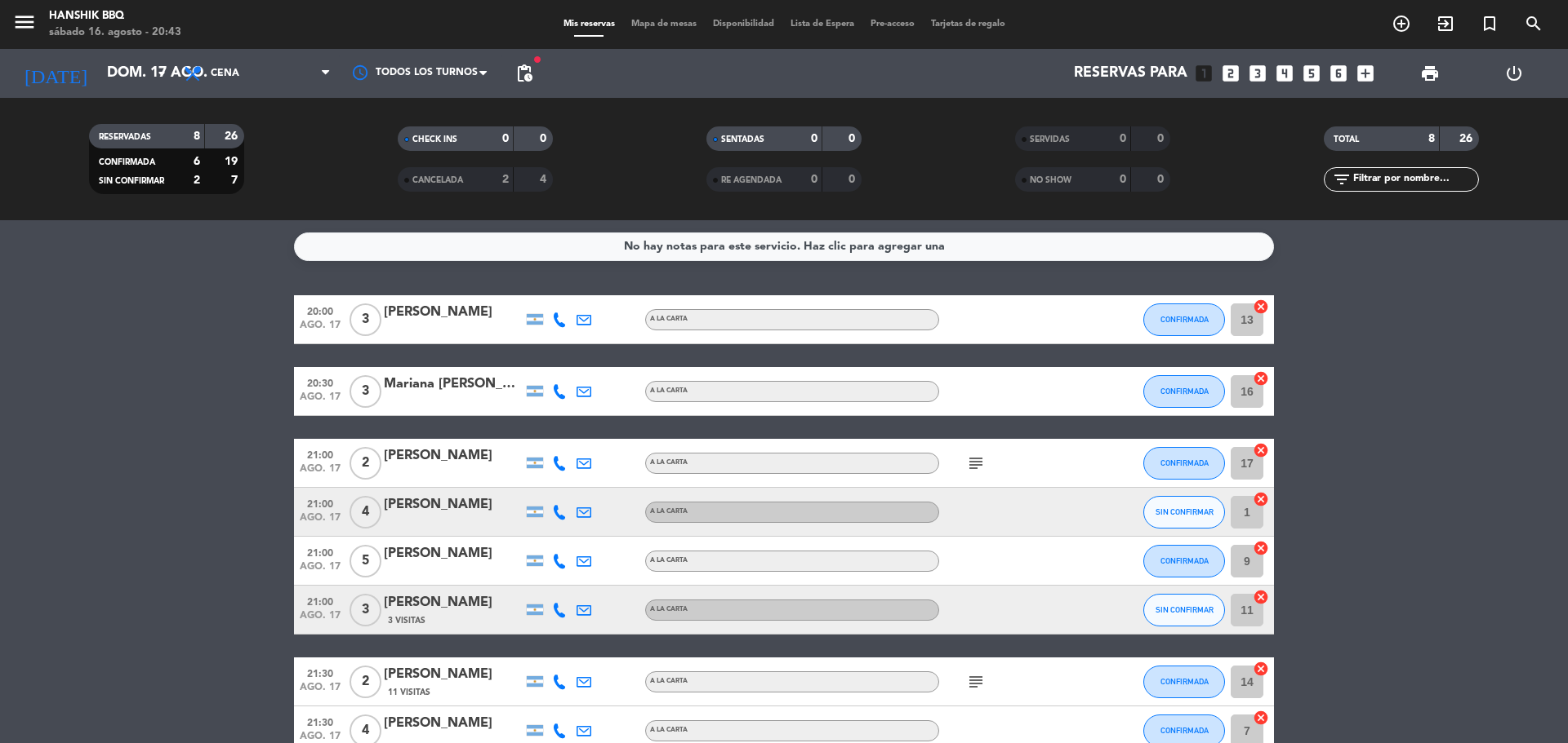
type input "mié. 20 ago."
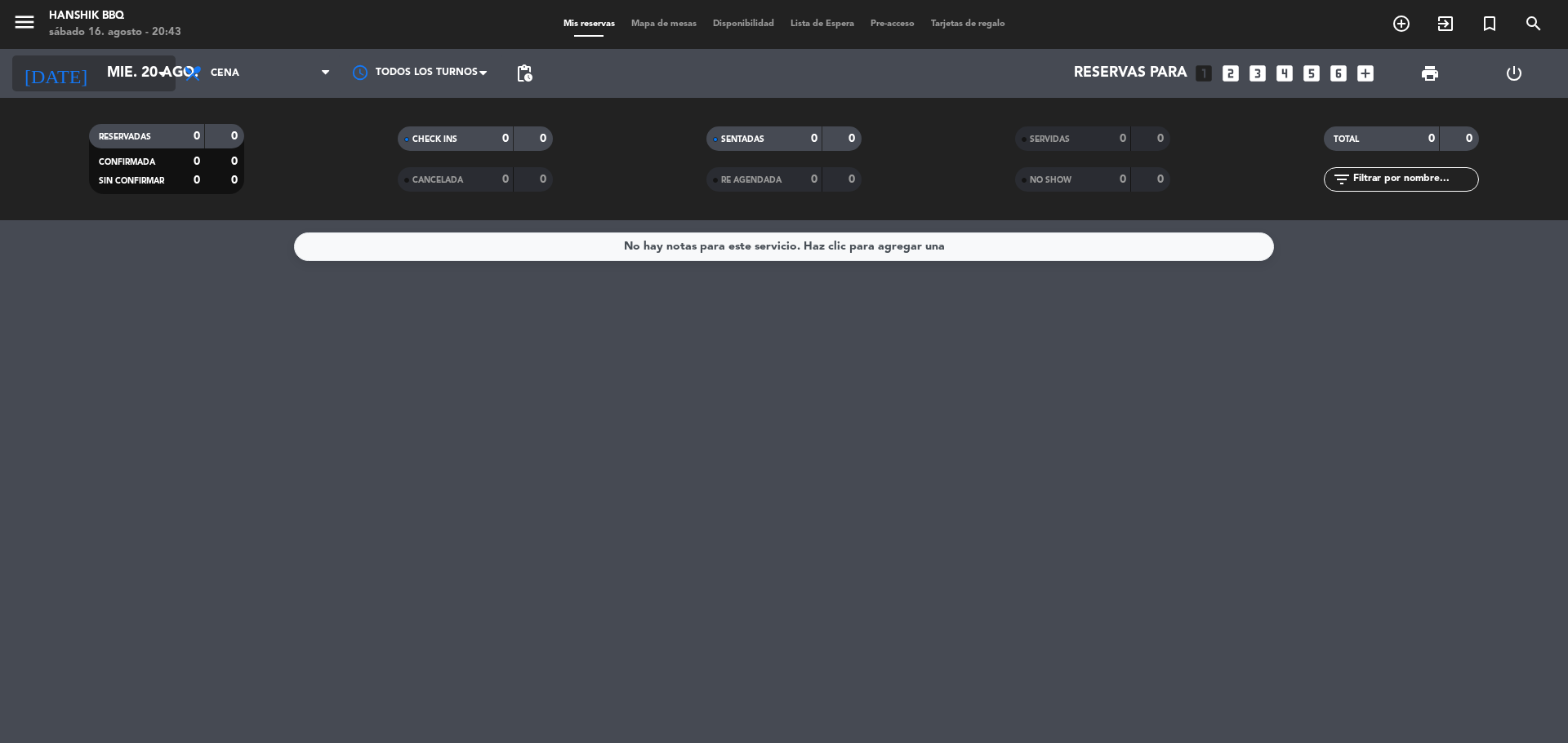
drag, startPoint x: 120, startPoint y: 96, endPoint x: 125, endPoint y: 80, distance: 16.8
click at [120, 95] on div "[DATE] mié. 20 ago. arrow_drop_down" at bounding box center [93, 74] width 164 height 49
click at [123, 80] on input "mié. 20 ago." at bounding box center [193, 73] width 189 height 32
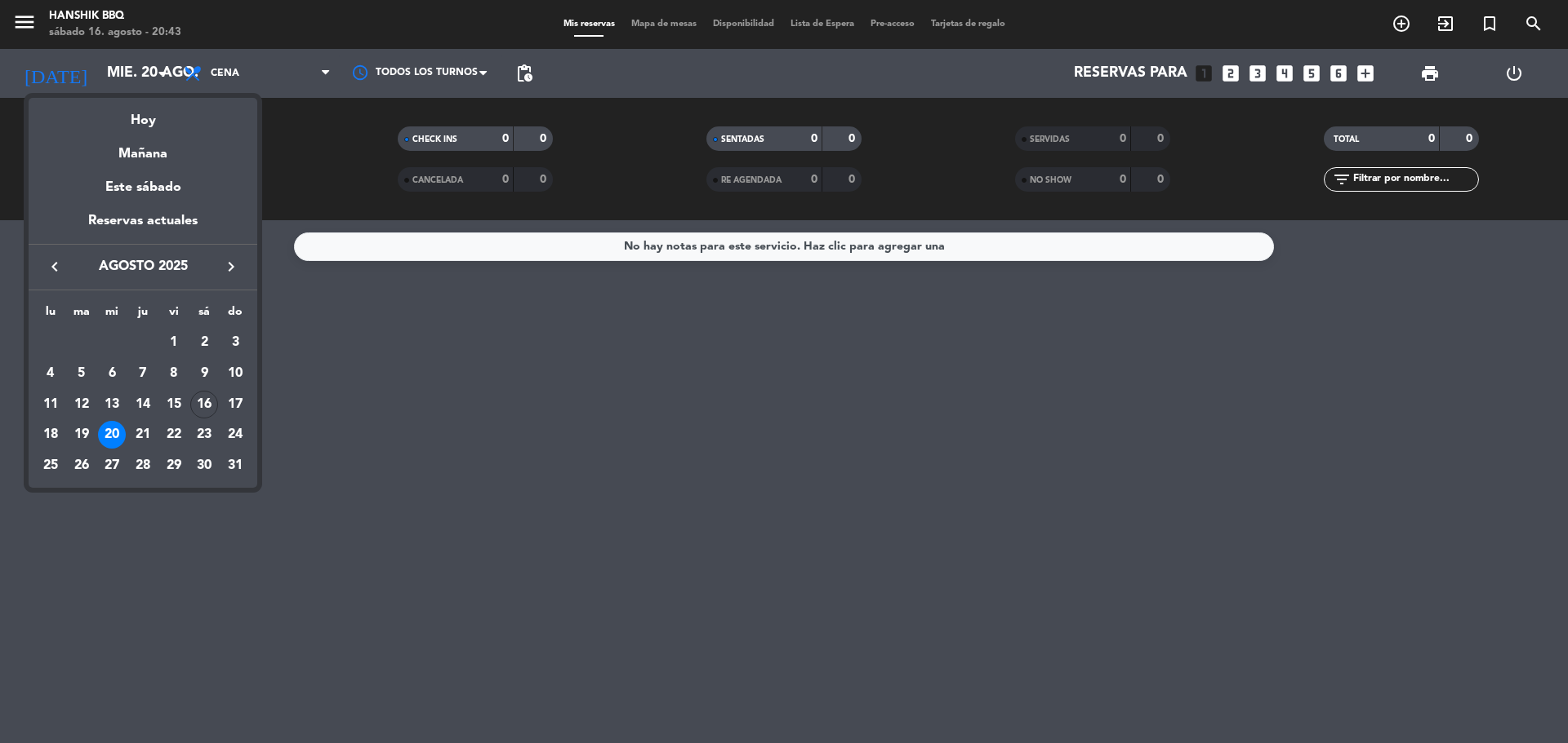
click at [349, 436] on div at bounding box center [784, 372] width 1568 height 743
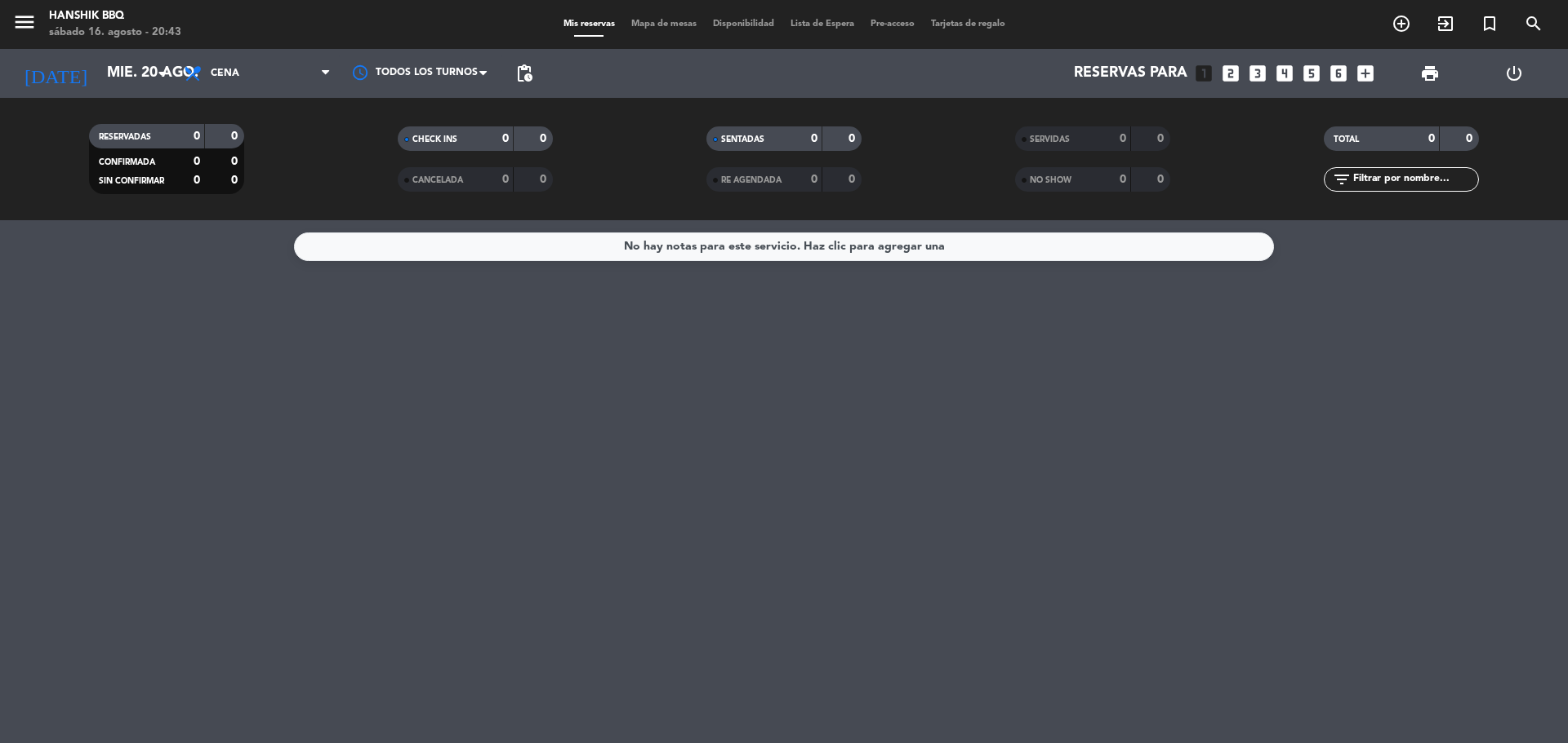
click at [1283, 75] on icon "looks_4" at bounding box center [1285, 74] width 22 height 22
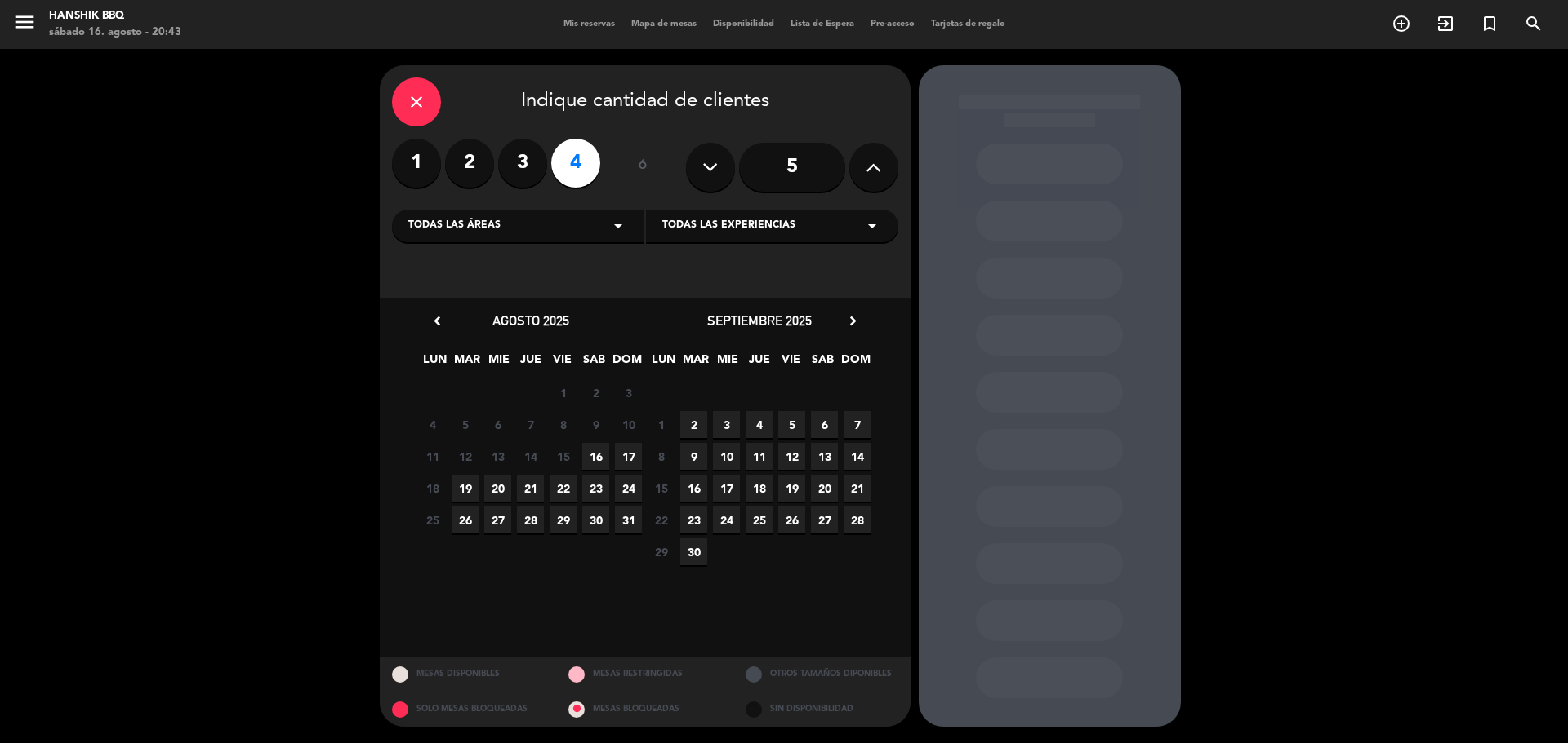
click at [492, 492] on span "20" at bounding box center [497, 488] width 26 height 26
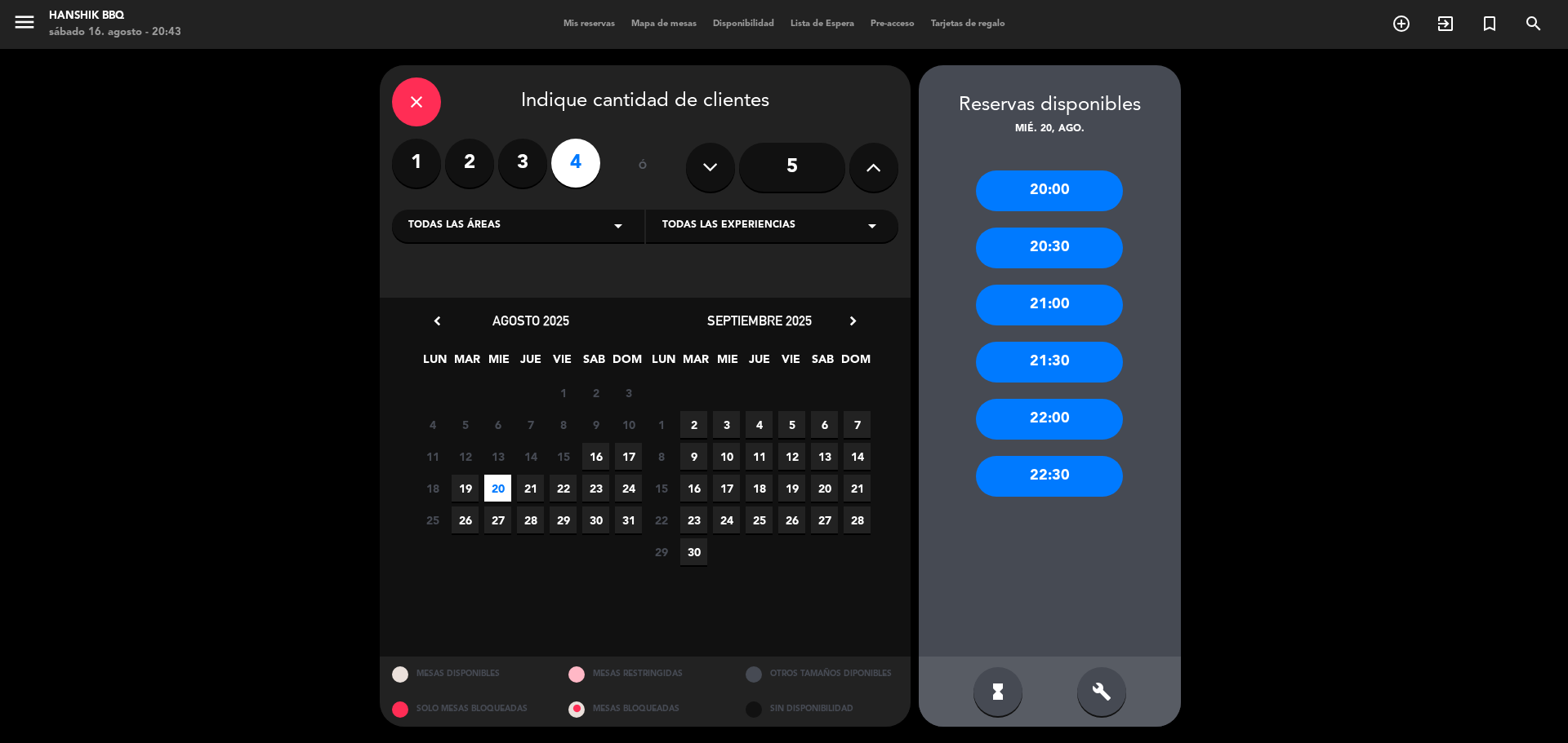
click at [1041, 191] on div "20:00" at bounding box center [1049, 191] width 147 height 41
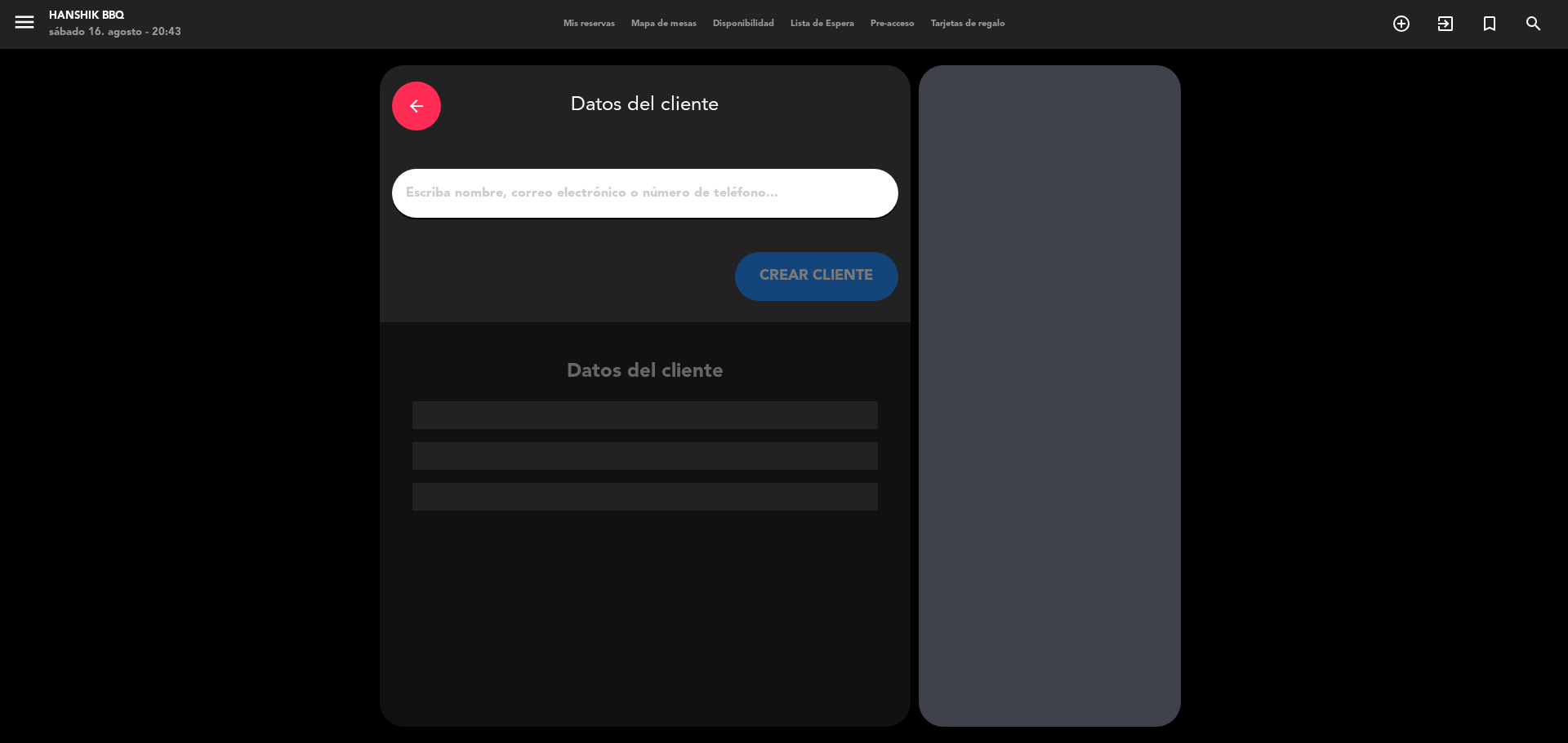
click at [688, 199] on input "1" at bounding box center [644, 193] width 481 height 23
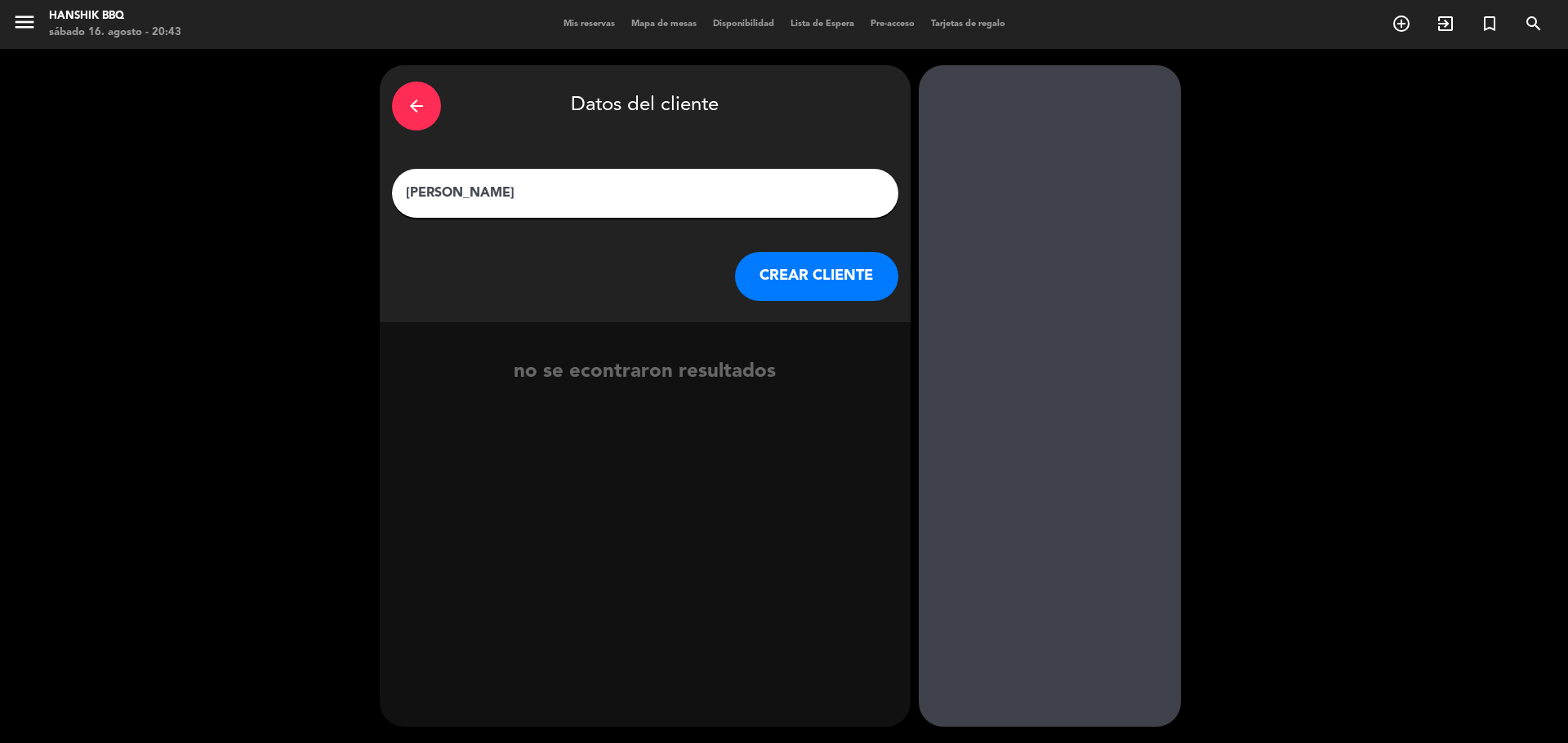
click at [465, 197] on input "[PERSON_NAME]" at bounding box center [644, 193] width 481 height 23
click at [519, 189] on input "[PERSON_NAME]" at bounding box center [644, 193] width 481 height 23
type input "[PERSON_NAME]"
click at [763, 285] on button "CREAR CLIENTE" at bounding box center [816, 276] width 164 height 49
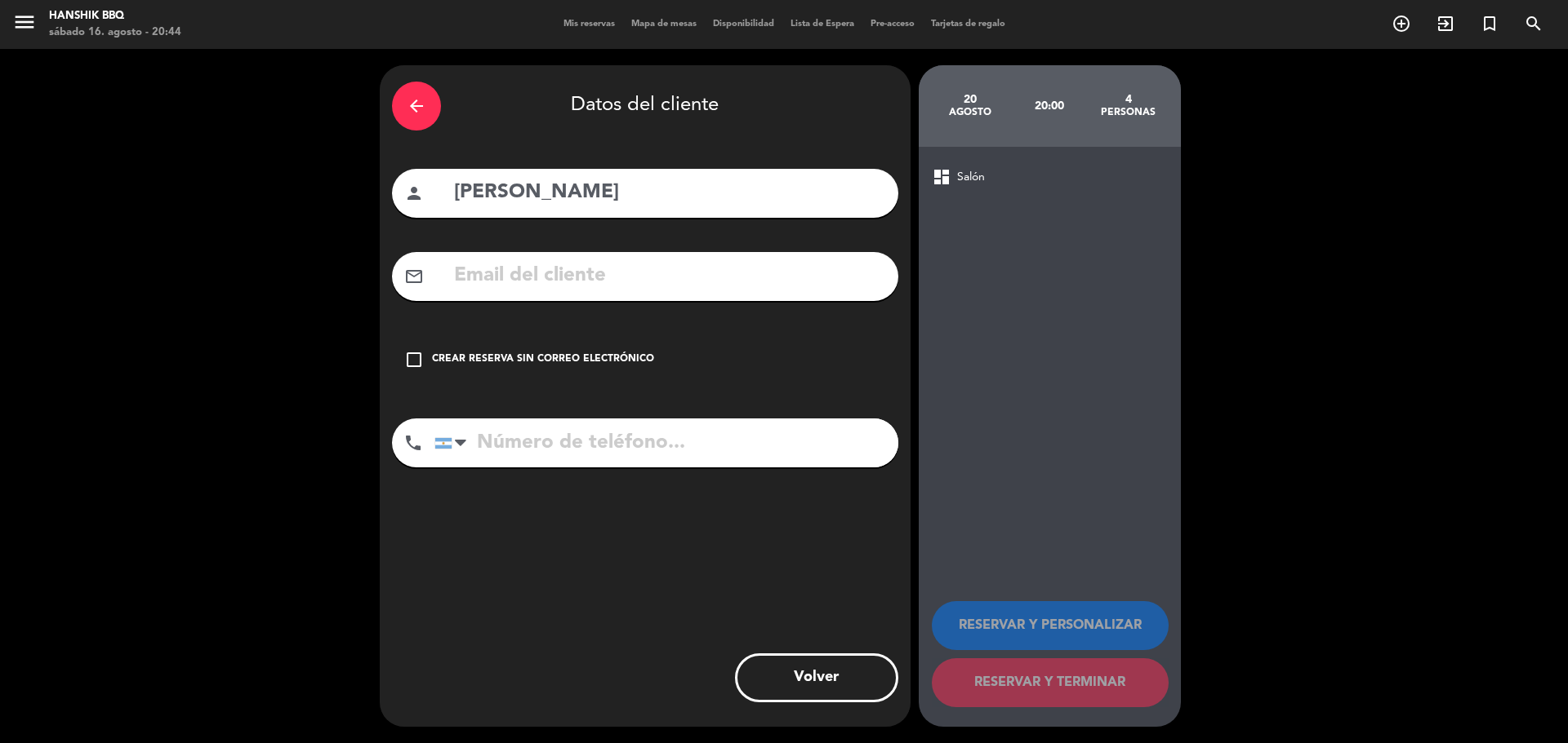
click at [528, 272] on input "text" at bounding box center [669, 276] width 433 height 33
click at [423, 357] on icon "check_box_outline_blank" at bounding box center [414, 360] width 20 height 20
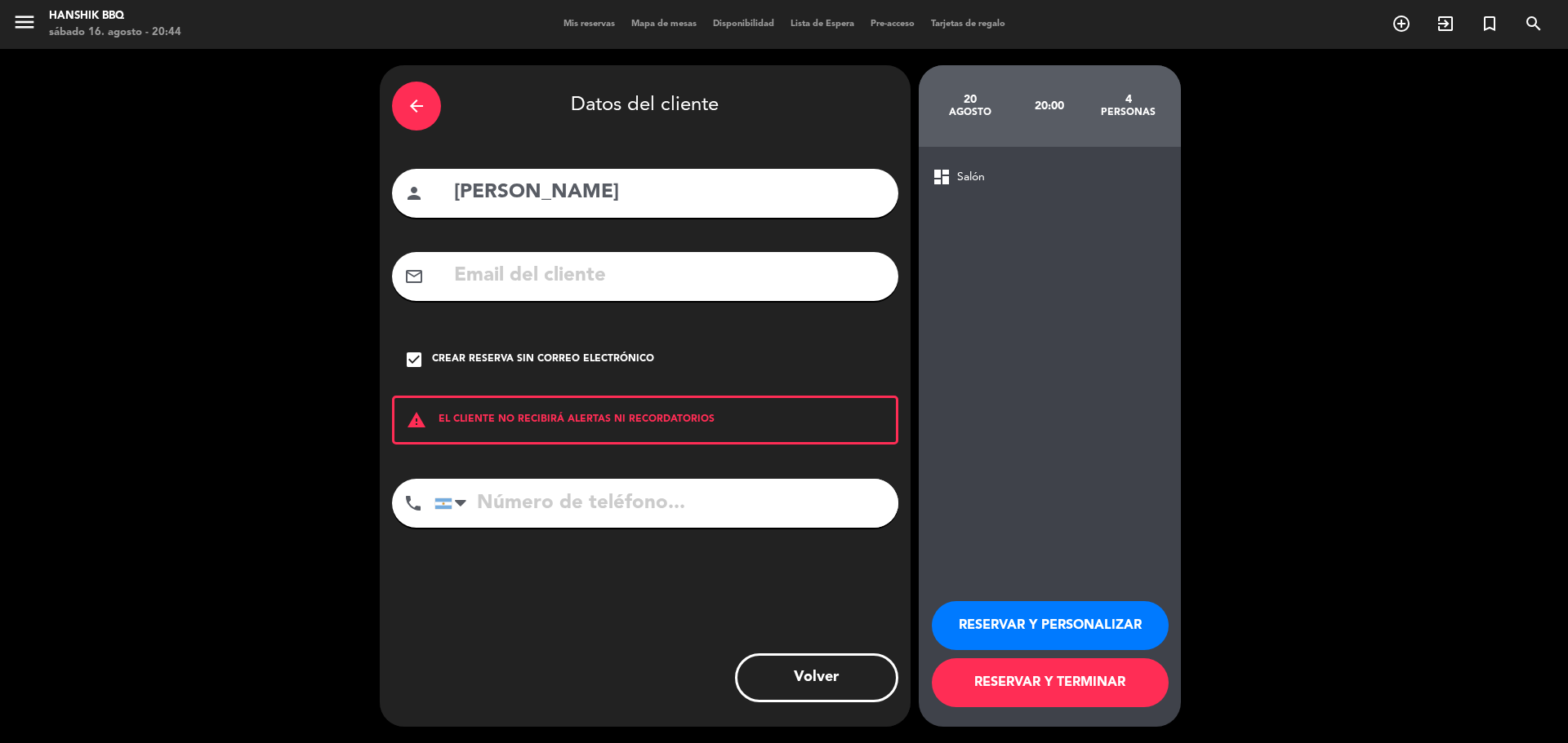
click at [547, 502] on input "tel" at bounding box center [666, 504] width 464 height 49
type input "35120061041"
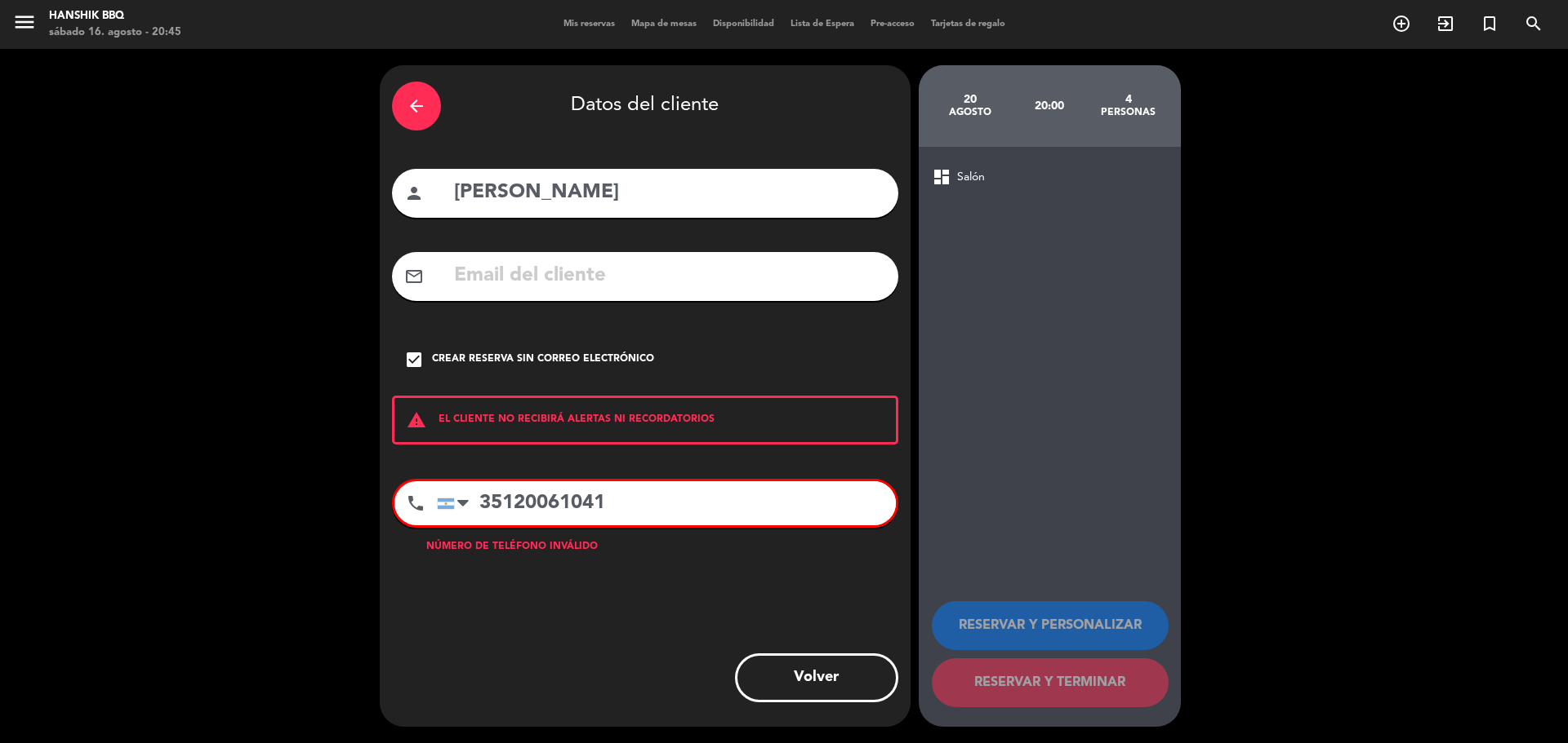
drag, startPoint x: 597, startPoint y: 505, endPoint x: 430, endPoint y: 476, distance: 169.5
click at [424, 481] on div "phone [GEOGRAPHIC_DATA] +1 [GEOGRAPHIC_DATA] +44 [GEOGRAPHIC_DATA] ([GEOGRAPHIC…" at bounding box center [645, 504] width 506 height 49
type input "i"
click at [478, 495] on input "1041" at bounding box center [666, 503] width 459 height 44
type input "35101041"
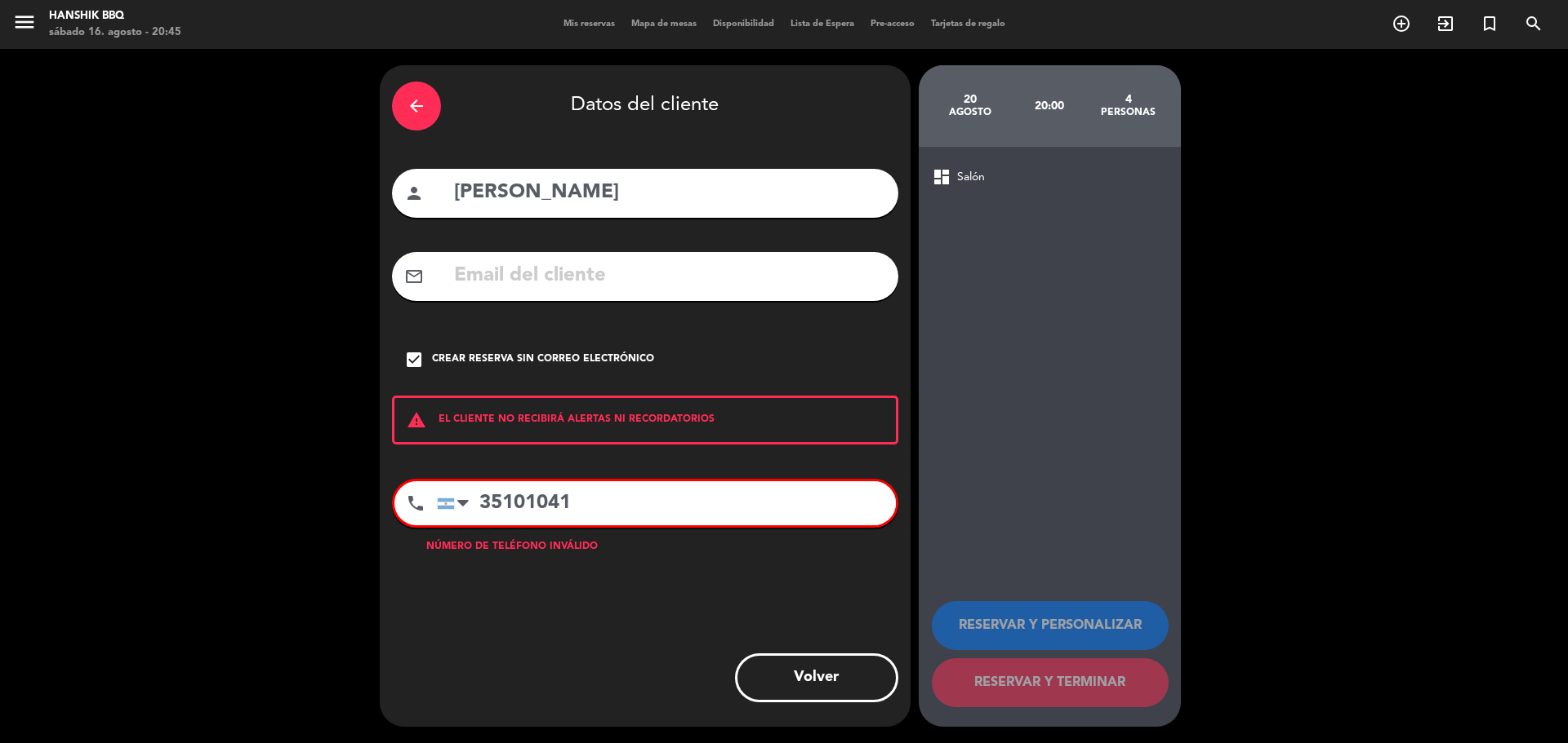
drag, startPoint x: 587, startPoint y: 510, endPoint x: 378, endPoint y: 496, distance: 209.5
click at [388, 505] on div "arrow_back Datos del cliente person [PERSON_NAME] mail_outline check_box Crear …" at bounding box center [644, 396] width 531 height 662
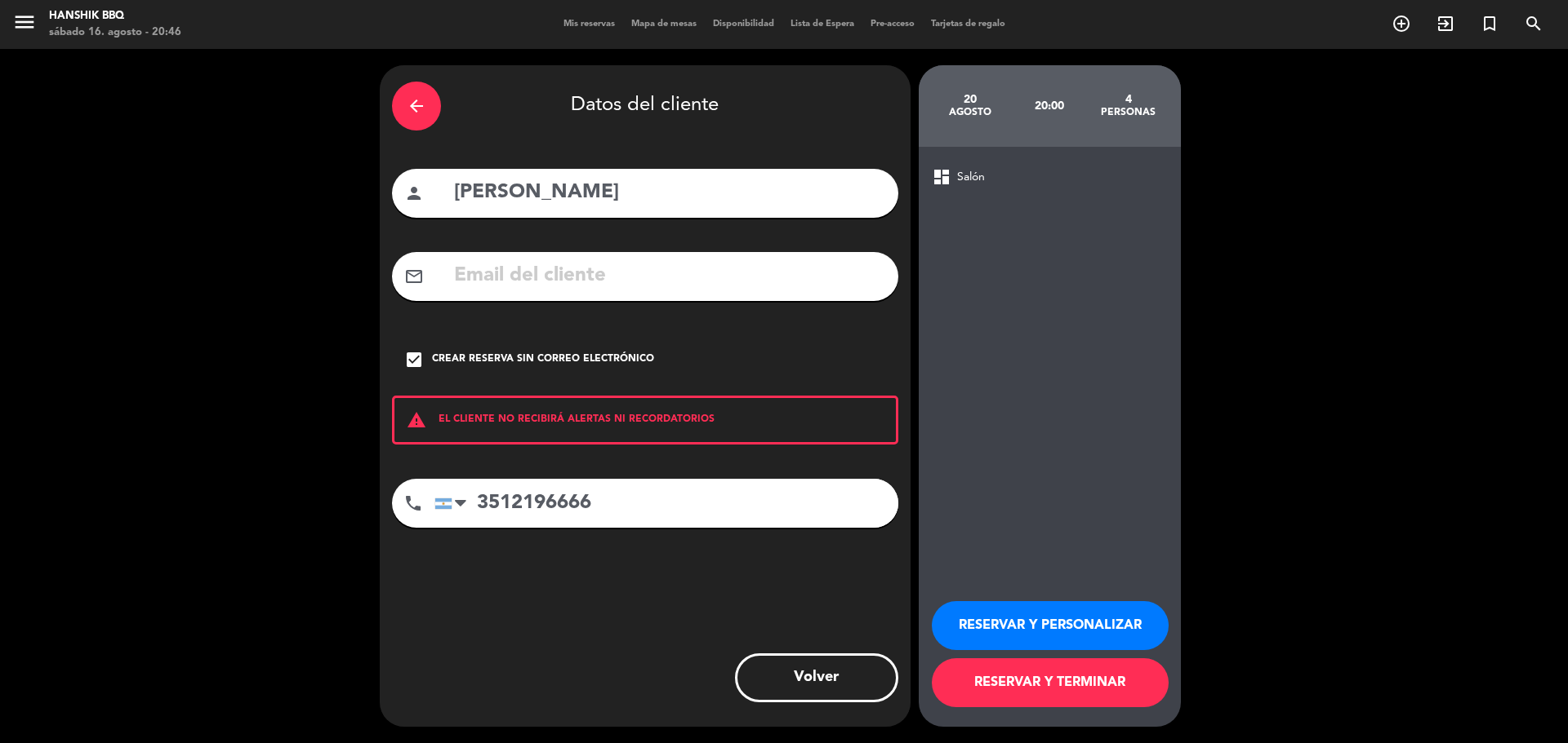
type input "3512196666"
click at [953, 689] on button "RESERVAR Y TERMINAR" at bounding box center [1049, 683] width 236 height 49
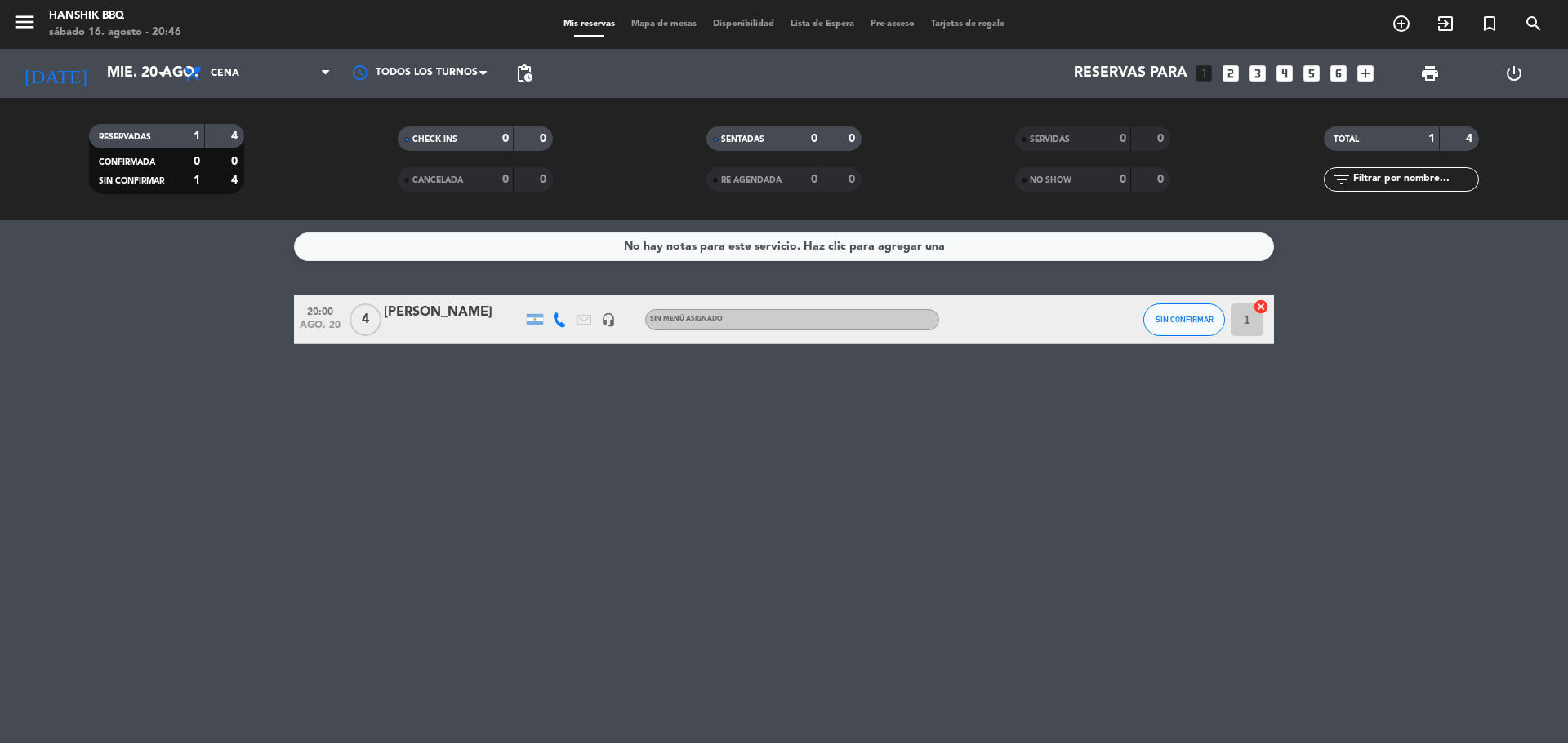
click at [560, 315] on icon at bounding box center [559, 320] width 15 height 15
click at [593, 299] on span at bounding box center [599, 292] width 13 height 13
click at [593, 297] on span at bounding box center [599, 292] width 13 height 13
click at [517, 452] on div "No hay notas para este servicio. Haz clic para agregar una 20:00 ago. 20 4 [PER…" at bounding box center [784, 482] width 1568 height 523
click at [558, 327] on div at bounding box center [559, 319] width 25 height 48
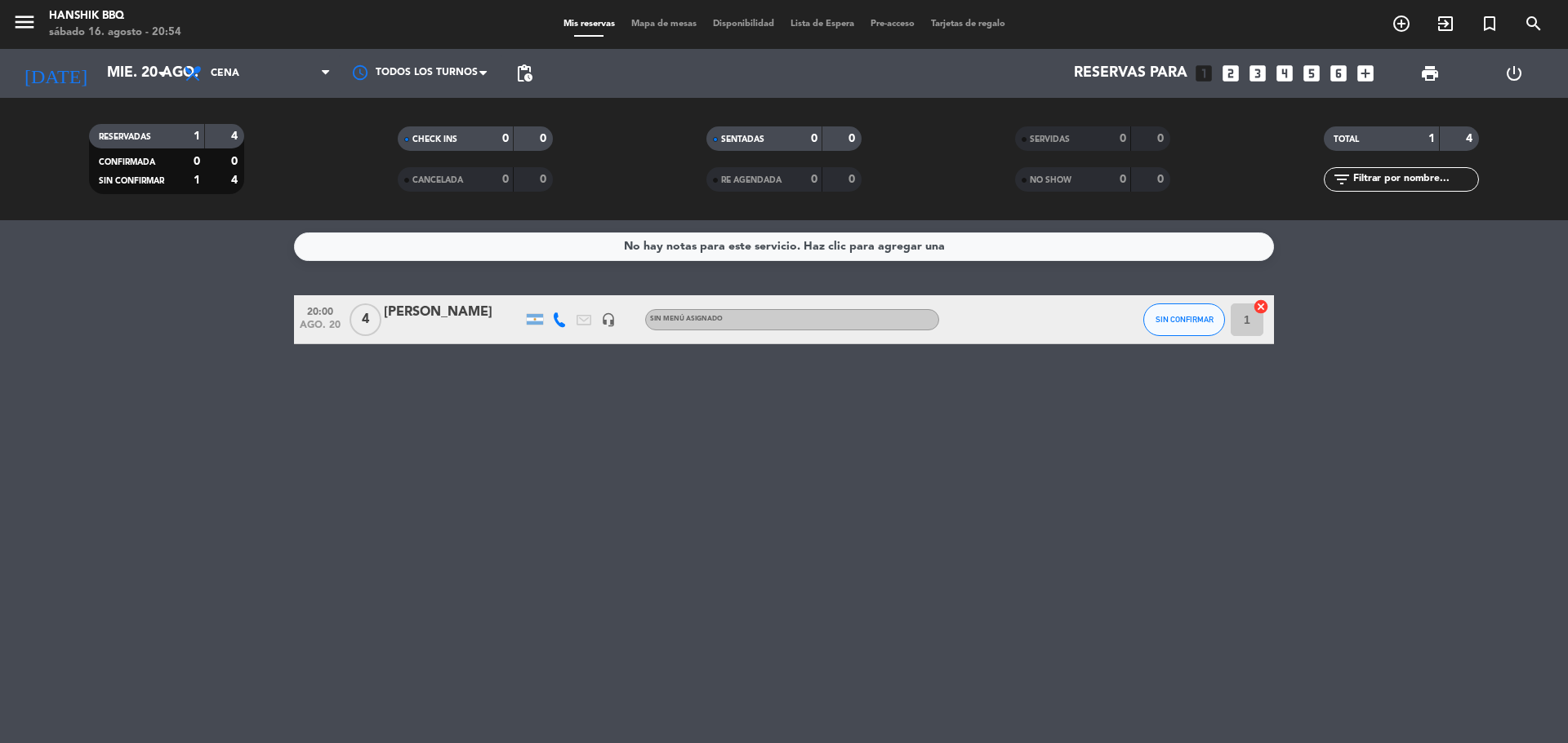
click at [561, 324] on icon at bounding box center [559, 320] width 15 height 15
click at [593, 296] on span at bounding box center [599, 292] width 13 height 13
click at [443, 697] on div "No hay notas para este servicio. Haz clic para agregar una 20:00 ago. 20 4 [PER…" at bounding box center [784, 482] width 1568 height 523
drag, startPoint x: 589, startPoint y: 480, endPoint x: 610, endPoint y: 453, distance: 34.2
click at [604, 464] on div "No hay notas para este servicio. Haz clic para agregar una 20:00 ago. 20 4 [PER…" at bounding box center [784, 482] width 1568 height 523
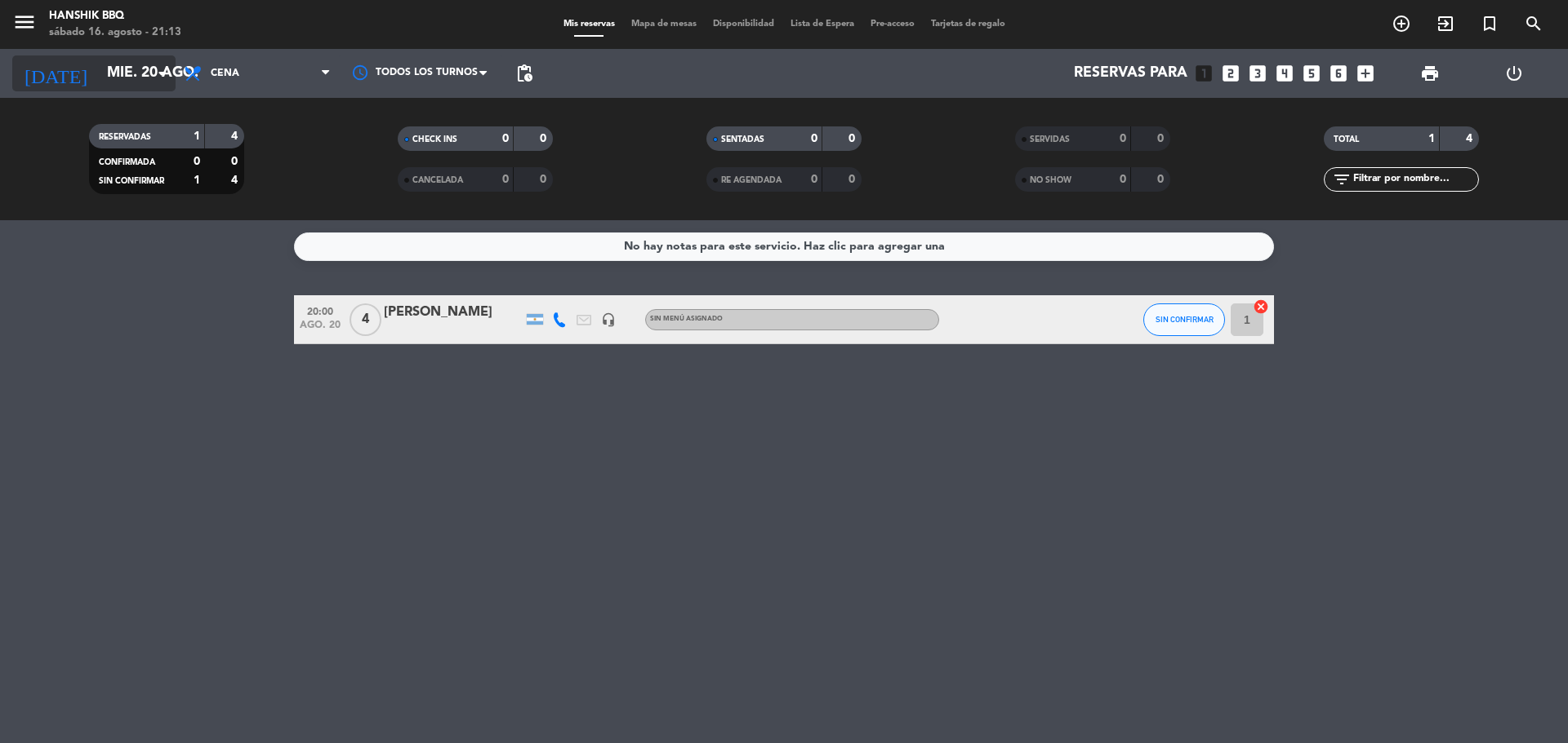
click at [99, 89] on input "mié. 20 ago." at bounding box center [193, 73] width 189 height 32
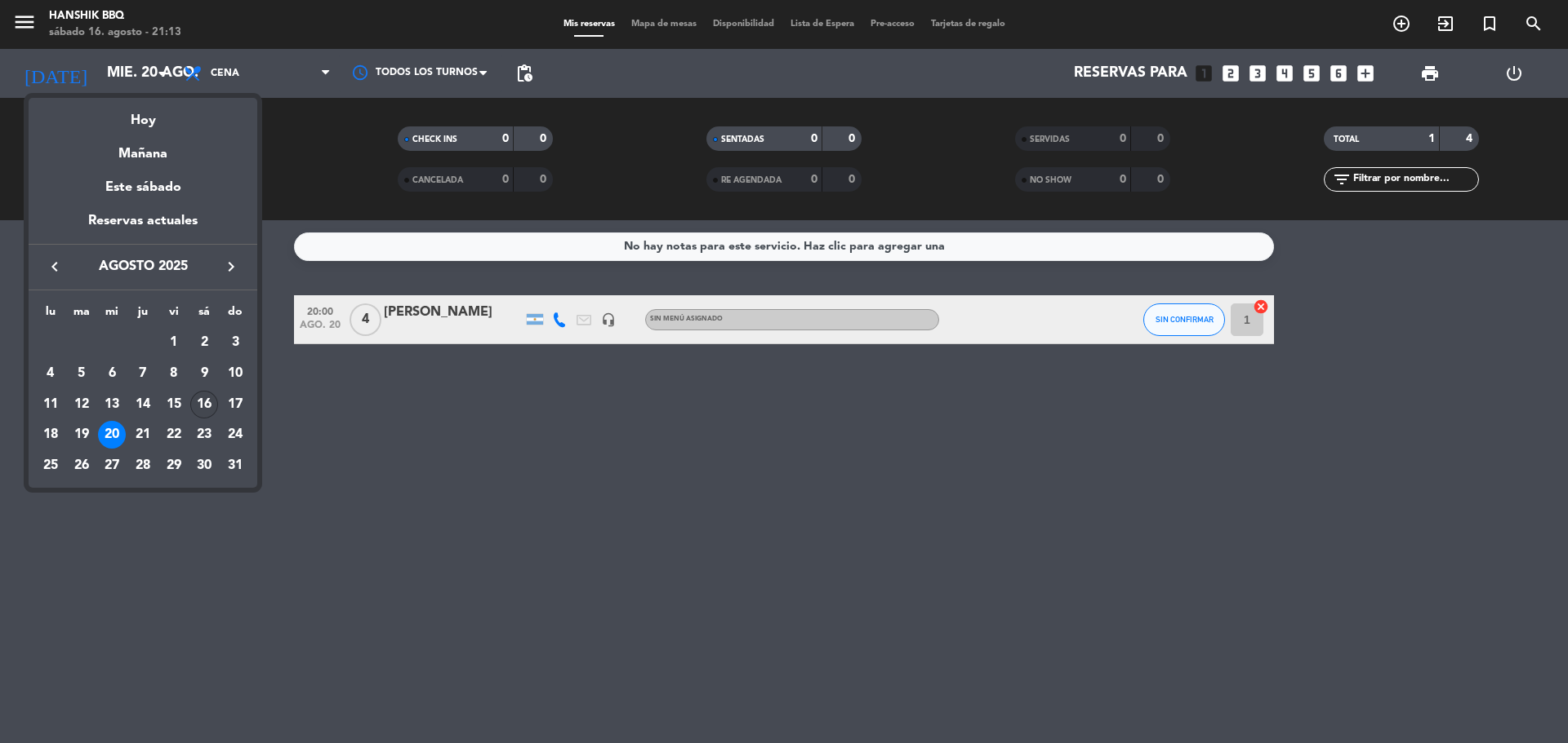
click at [197, 399] on div "16" at bounding box center [204, 405] width 27 height 27
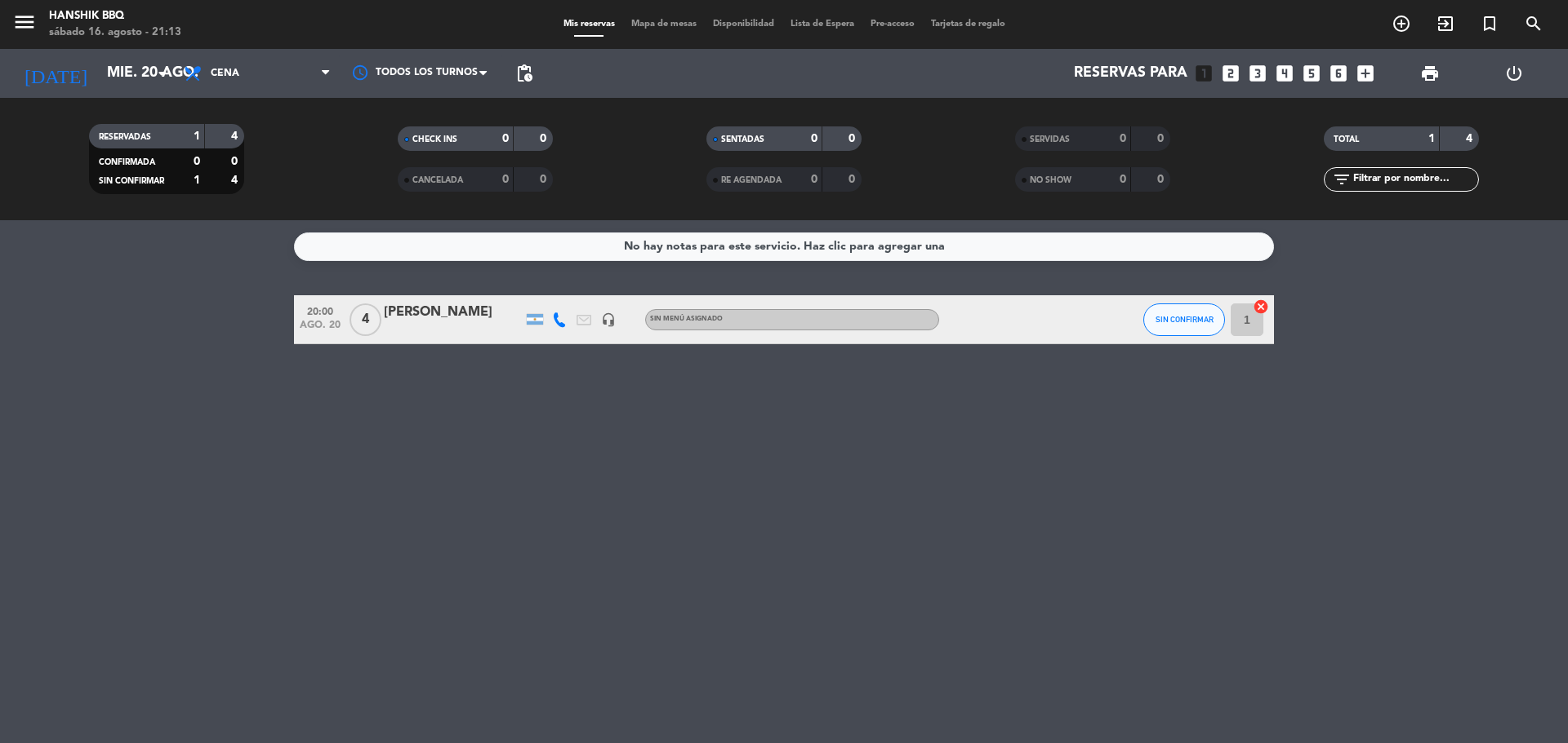
type input "sáb. 16 ago."
